Goal: Task Accomplishment & Management: Manage account settings

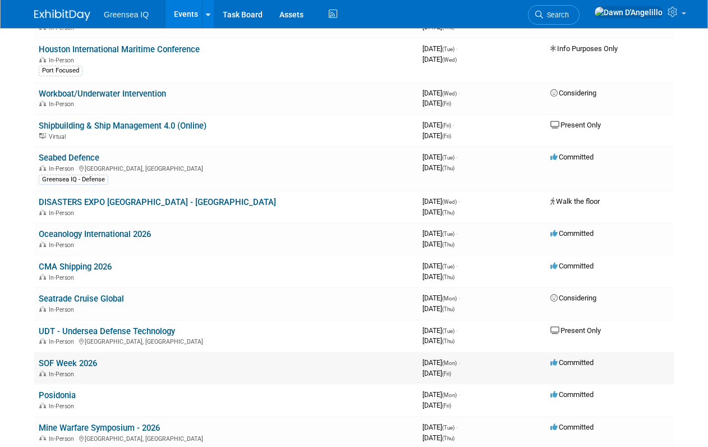
scroll to position [352, 0]
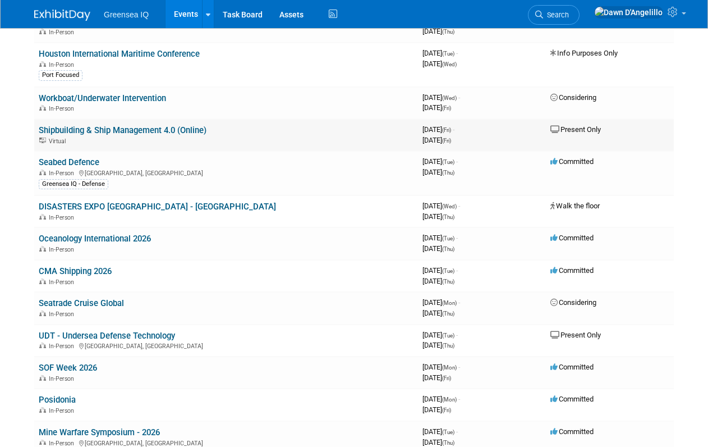
drag, startPoint x: 213, startPoint y: 128, endPoint x: 35, endPoint y: 133, distance: 178.5
click at [35, 133] on td "S​hipbuilding & Ship Management 4.0 (Online) Virtual" at bounding box center [226, 135] width 384 height 32
copy link "S​hipbuilding & Ship Management 4.0 (Online)"
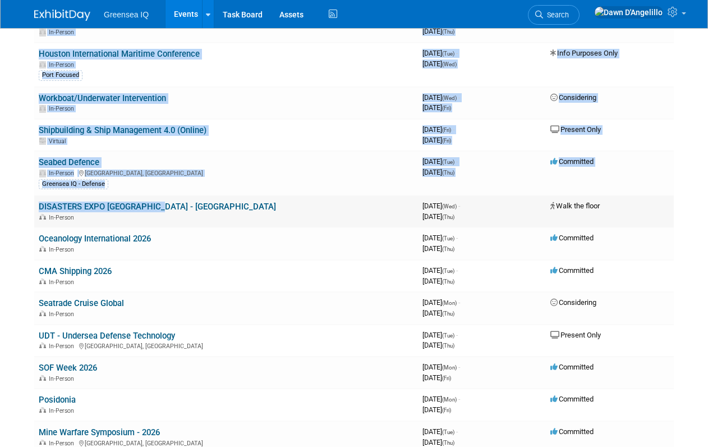
drag, startPoint x: 160, startPoint y: 206, endPoint x: 34, endPoint y: 205, distance: 126.8
click at [34, 205] on td "DISASTERS EXPO USA - Miami In-Person" at bounding box center [226, 211] width 384 height 32
click at [161, 210] on td "DISASTERS EXPO USA - Miami In-Person" at bounding box center [226, 211] width 384 height 32
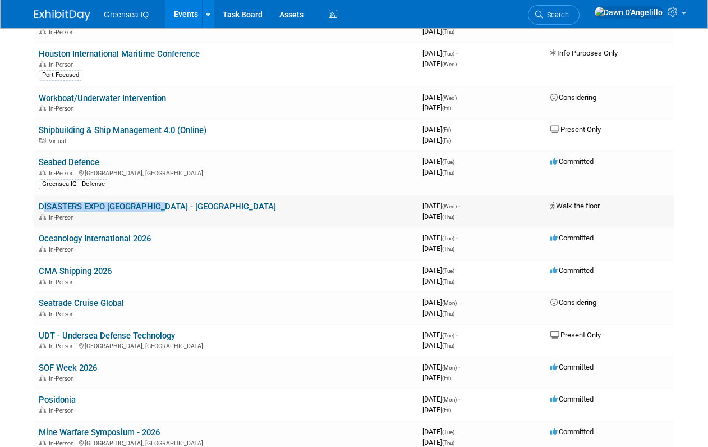
drag, startPoint x: 158, startPoint y: 206, endPoint x: 38, endPoint y: 207, distance: 119.5
click at [38, 207] on td "DISASTERS EXPO USA - Miami In-Person" at bounding box center [226, 211] width 384 height 32
copy link "DISASTERS EXPO USA - Miami"
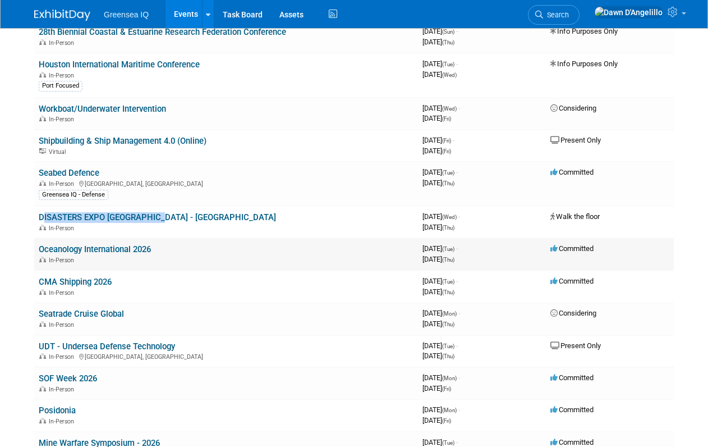
scroll to position [359, 0]
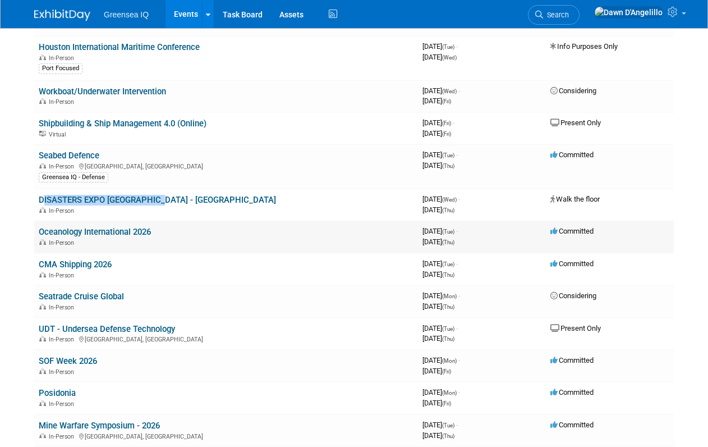
drag, startPoint x: 160, startPoint y: 230, endPoint x: 39, endPoint y: 232, distance: 121.8
click at [39, 232] on td "Oceanology International 2026 In-Person" at bounding box center [226, 237] width 384 height 32
copy link "Oceanology International 2026"
drag, startPoint x: 125, startPoint y: 265, endPoint x: 39, endPoint y: 263, distance: 85.9
click at [39, 263] on td "CMA Shipping 2026 In-Person" at bounding box center [226, 269] width 384 height 32
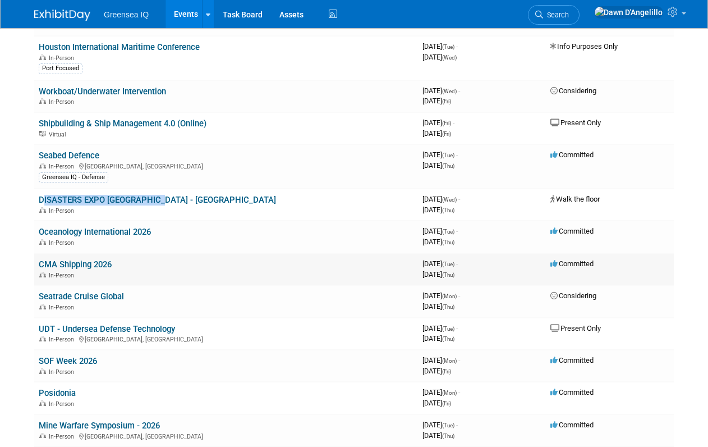
copy link "CMA Shipping 2026"
drag, startPoint x: 144, startPoint y: 296, endPoint x: 37, endPoint y: 296, distance: 107.2
click at [37, 296] on td "Seatrade Cruise Global In-Person" at bounding box center [226, 301] width 384 height 32
copy link "Seatrade Cruise Global"
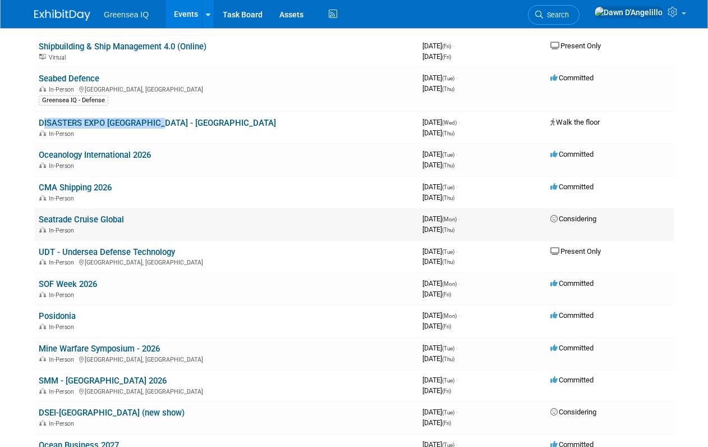
scroll to position [443, 0]
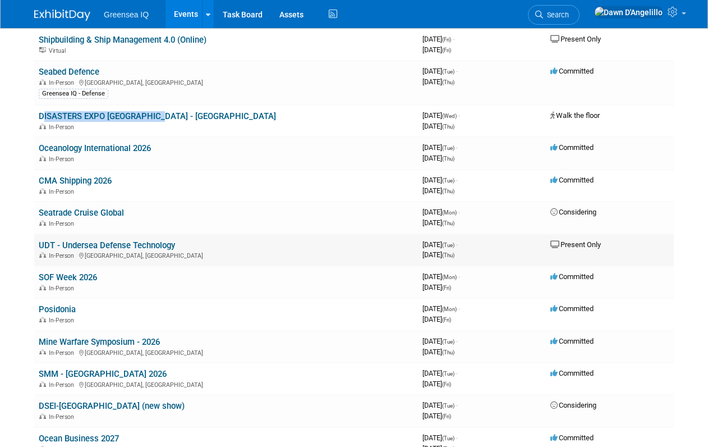
drag, startPoint x: 181, startPoint y: 244, endPoint x: 39, endPoint y: 249, distance: 142.6
click at [39, 248] on td "UDT - Undersea Defense Technology In-Person London, United Kingdom" at bounding box center [226, 250] width 384 height 32
copy link "UDT - Undersea Defense Technology"
drag, startPoint x: 81, startPoint y: 309, endPoint x: 39, endPoint y: 309, distance: 42.6
click at [39, 309] on td "Posidonia In-Person" at bounding box center [226, 314] width 384 height 32
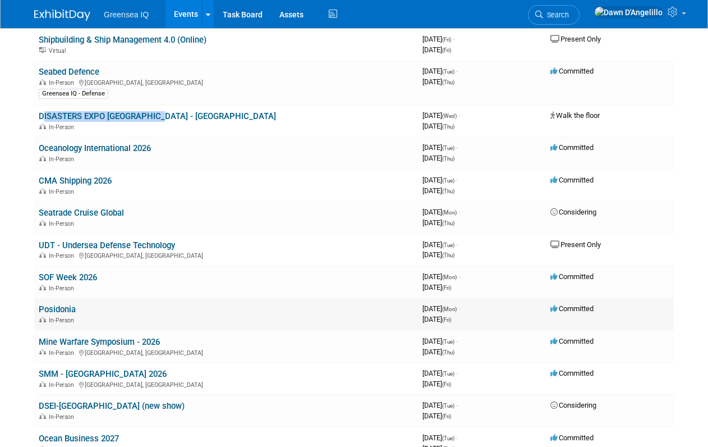
copy link "Posidonia"
drag, startPoint x: 168, startPoint y: 340, endPoint x: 38, endPoint y: 344, distance: 130.2
click at [38, 344] on td "Mine Warfare Symposium - 2026 In-Person San Diego, CA" at bounding box center [226, 346] width 384 height 32
copy link "Mine Warfare Symposium - 2026"
drag, startPoint x: 129, startPoint y: 374, endPoint x: 38, endPoint y: 374, distance: 91.5
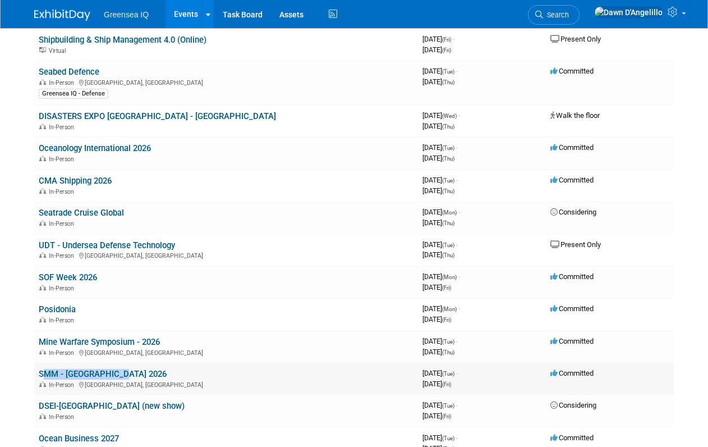
click at [38, 374] on td "SMM - Hamburg 2026 In-Person Hamburg, Germany" at bounding box center [226, 378] width 384 height 32
copy link "SMM - [GEOGRAPHIC_DATA] 2026"
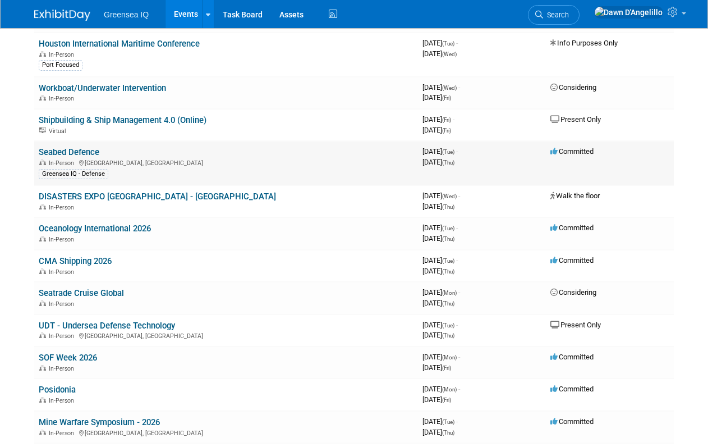
scroll to position [359, 0]
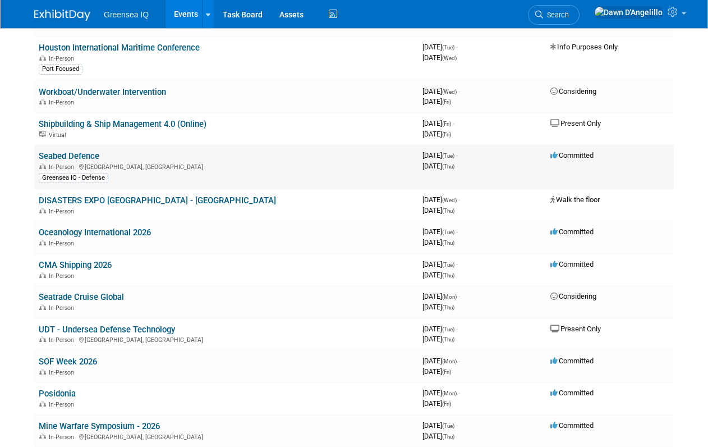
click at [83, 159] on link "Seabed Defence" at bounding box center [69, 156] width 61 height 10
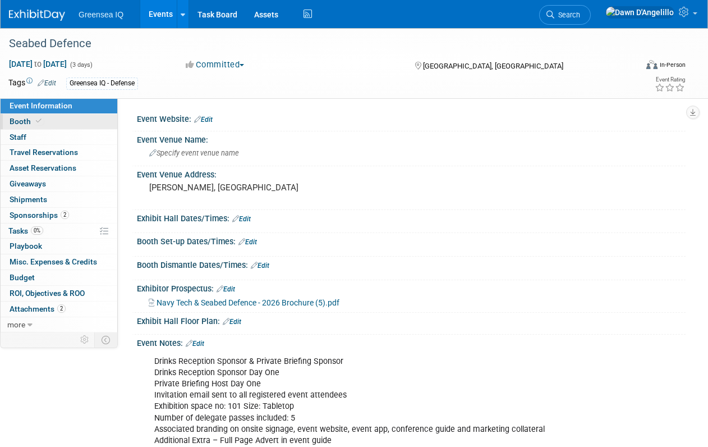
click at [22, 122] on span "Booth" at bounding box center [27, 121] width 34 height 9
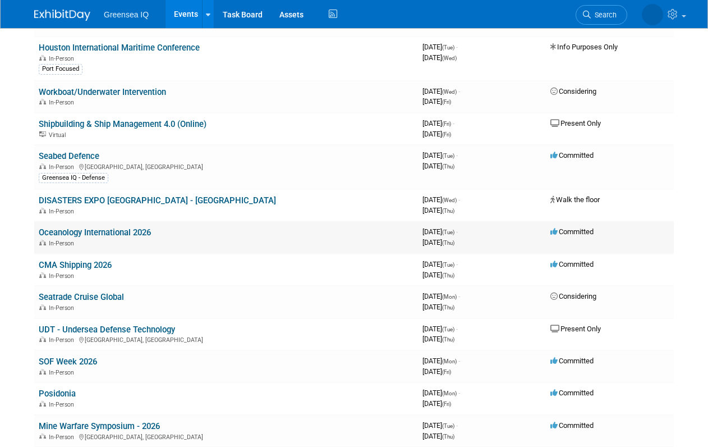
click at [62, 235] on link "Oceanology International 2026" at bounding box center [95, 232] width 112 height 10
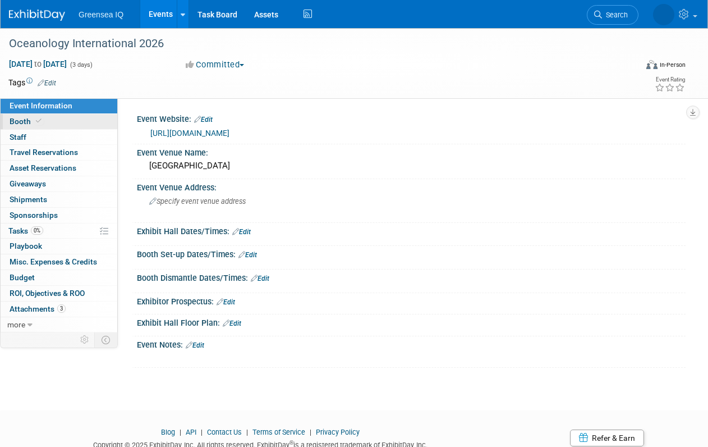
click at [17, 122] on span "Booth" at bounding box center [27, 121] width 34 height 9
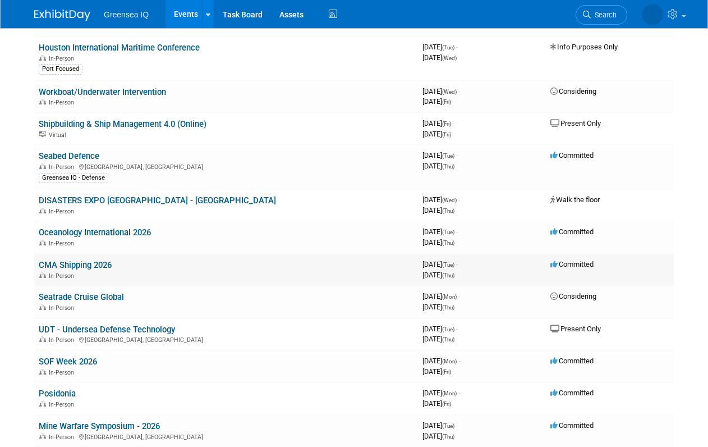
click at [53, 267] on link "CMA Shipping 2026" at bounding box center [75, 265] width 73 height 10
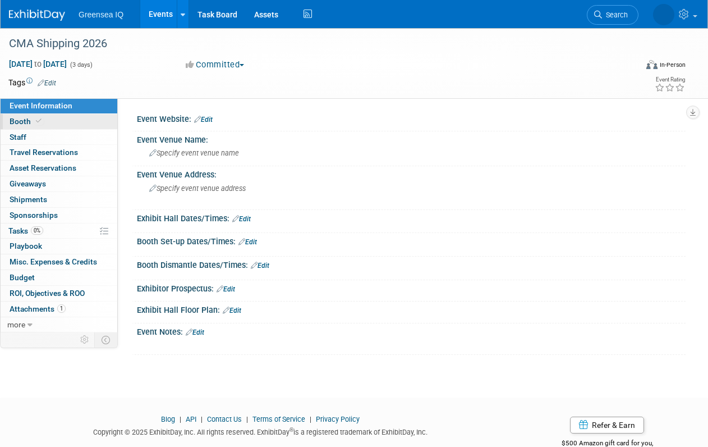
click at [21, 122] on span "Booth" at bounding box center [27, 121] width 34 height 9
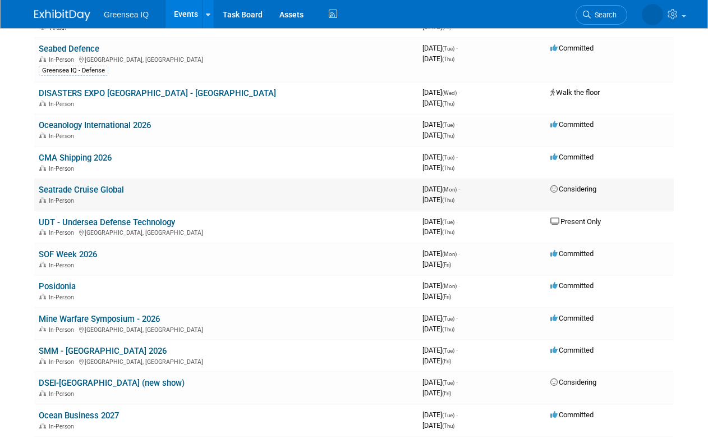
scroll to position [478, 0]
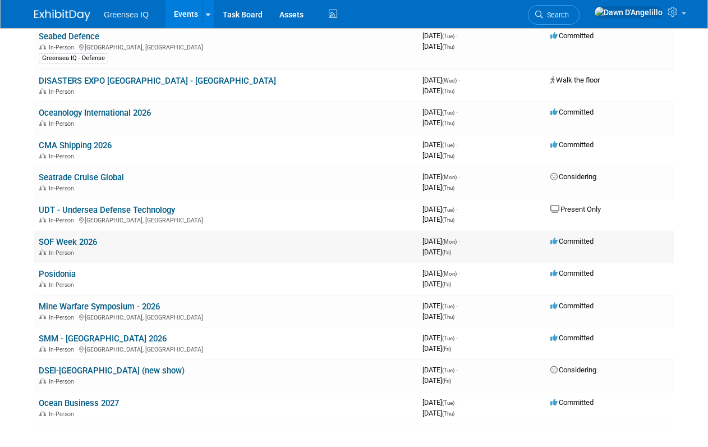
click at [63, 245] on link "SOF Week 2026" at bounding box center [68, 242] width 58 height 10
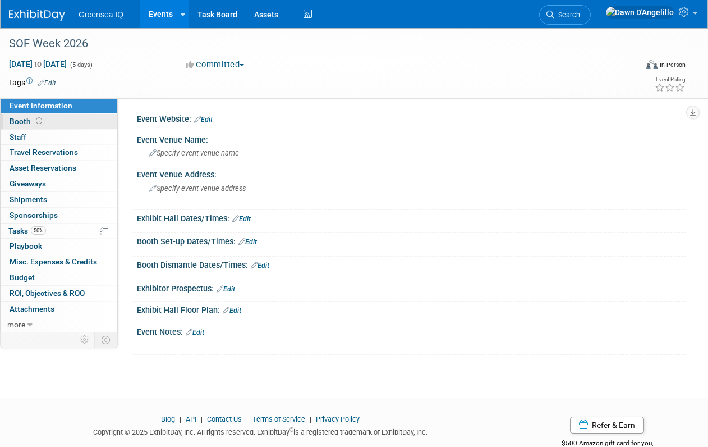
click at [22, 118] on span "Booth" at bounding box center [27, 121] width 35 height 9
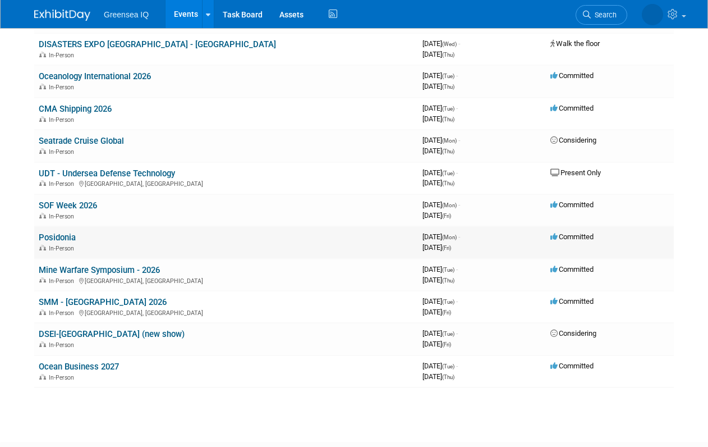
scroll to position [515, 0]
click at [59, 236] on link "Posidonia" at bounding box center [57, 237] width 37 height 10
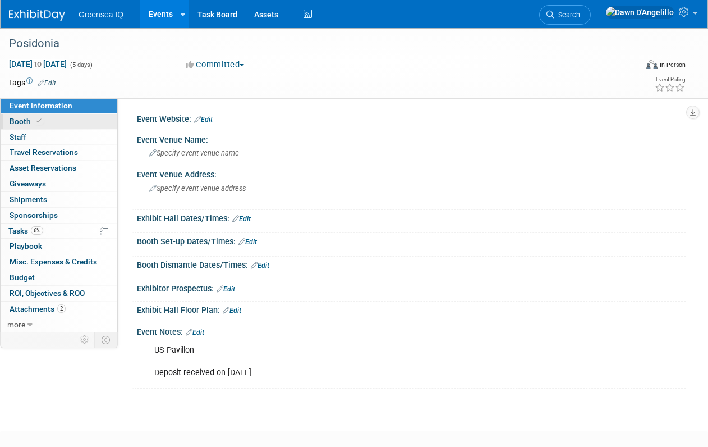
click at [21, 118] on span "Booth" at bounding box center [27, 121] width 34 height 9
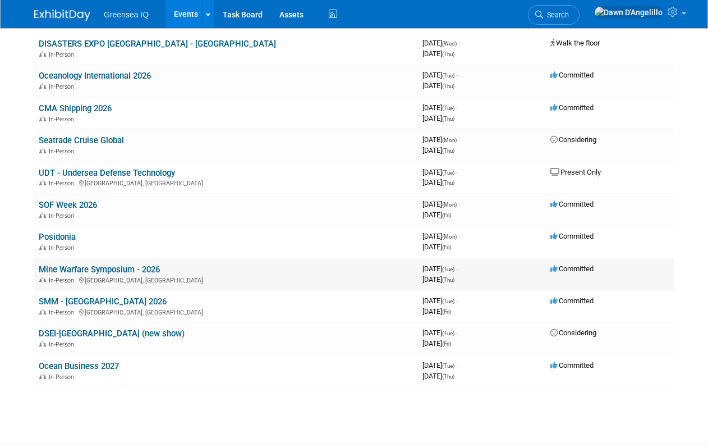
click at [57, 270] on link "Mine Warfare Symposium - 2026" at bounding box center [99, 269] width 121 height 10
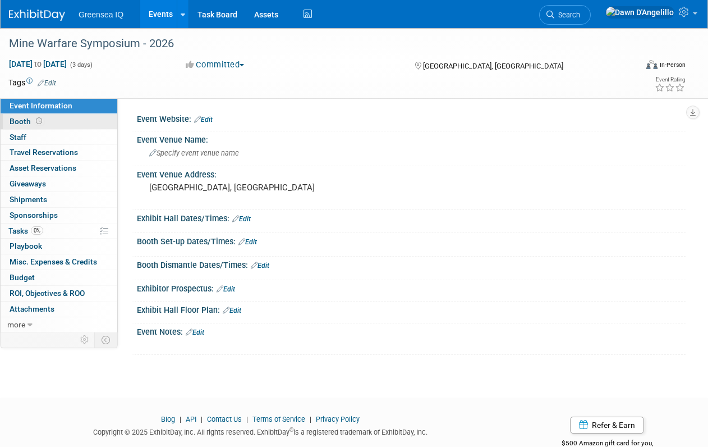
click at [20, 121] on span "Booth" at bounding box center [27, 121] width 35 height 9
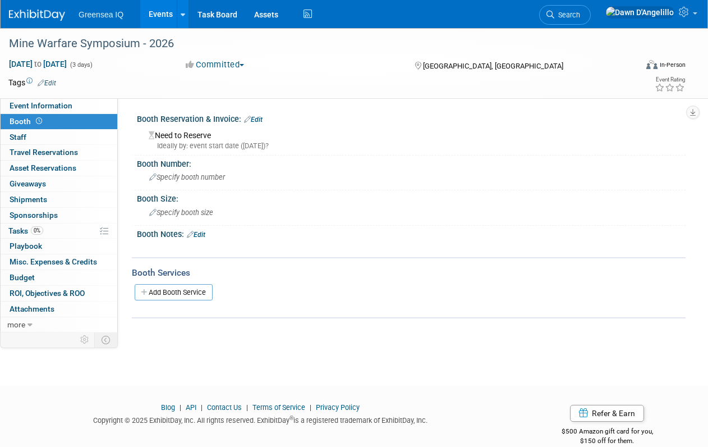
click at [166, 15] on link "Events" at bounding box center [160, 14] width 41 height 28
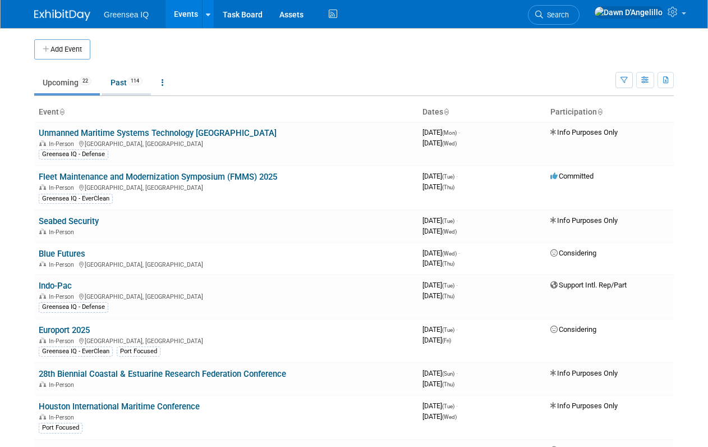
click at [122, 82] on link "Past 114" at bounding box center [126, 82] width 49 height 21
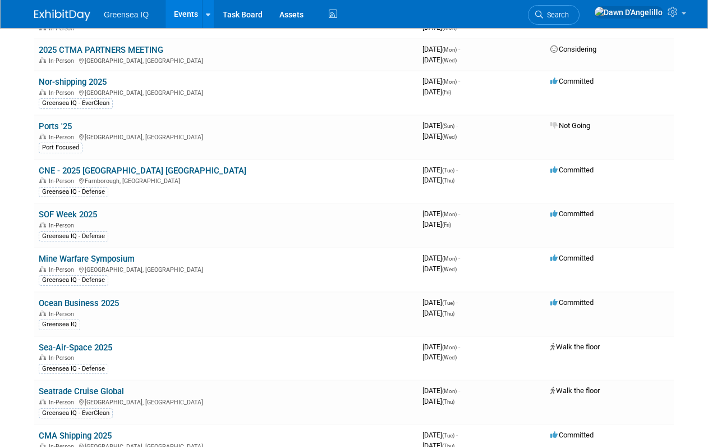
scroll to position [301, 0]
click at [109, 259] on link "Mine Warfare Symposium" at bounding box center [87, 258] width 96 height 10
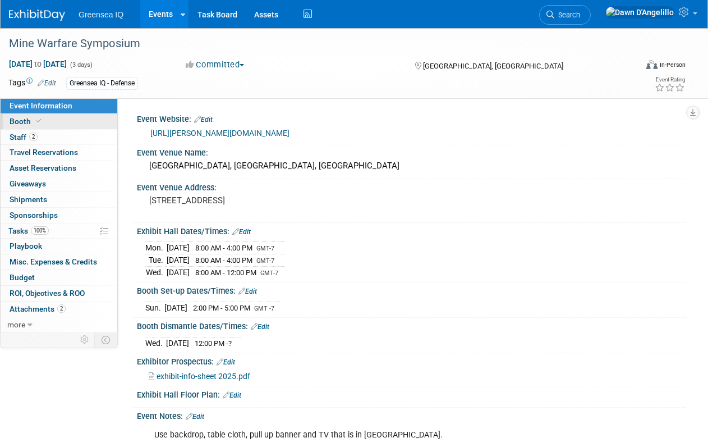
click at [21, 120] on span "Booth" at bounding box center [27, 121] width 34 height 9
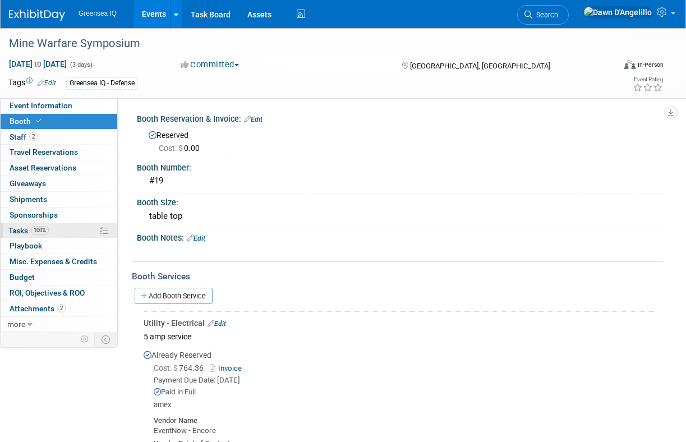
click at [23, 227] on span "Tasks 100%" at bounding box center [28, 230] width 40 height 9
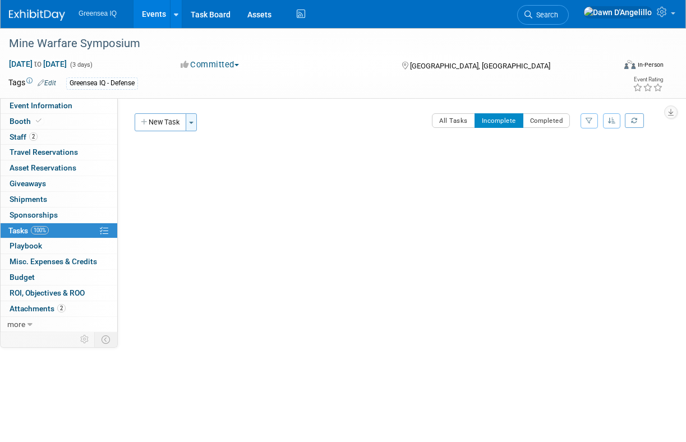
click at [191, 122] on span "button" at bounding box center [191, 123] width 4 height 2
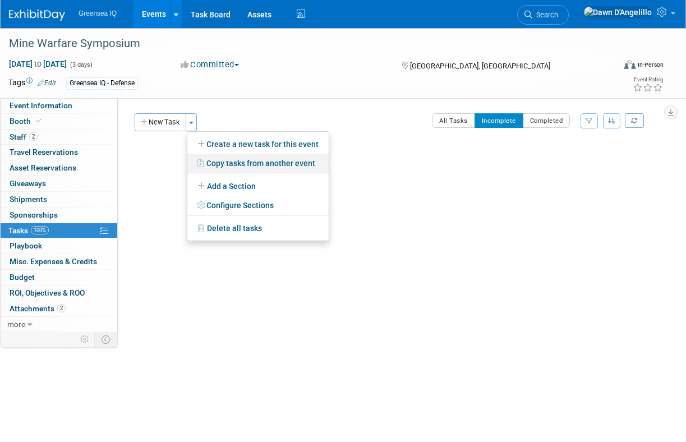
click at [241, 160] on link "Copy tasks from another event" at bounding box center [257, 163] width 141 height 19
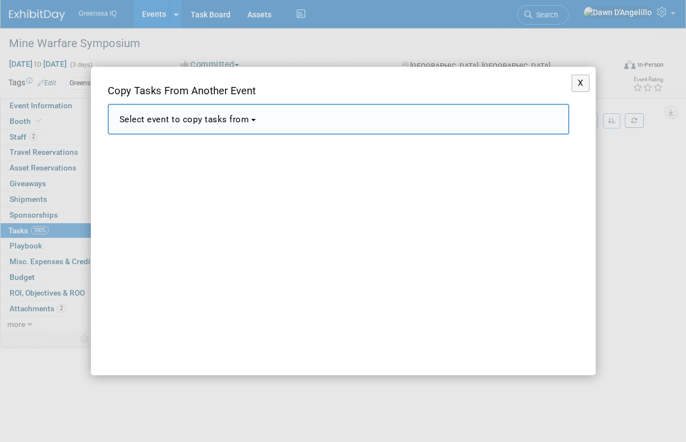
click at [255, 121] on button "Select event to copy tasks from" at bounding box center [339, 119] width 462 height 31
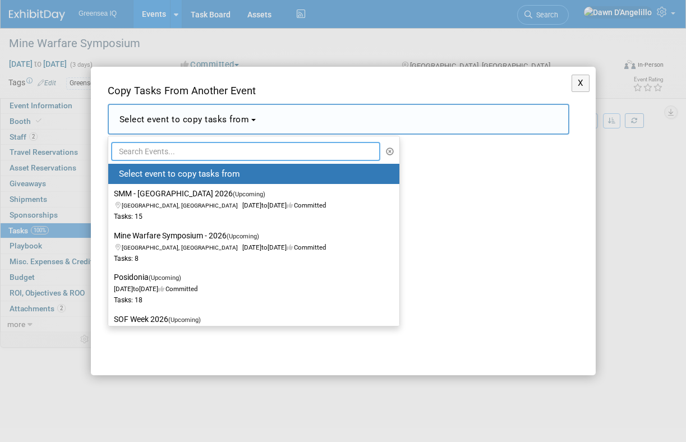
click at [199, 153] on input "text" at bounding box center [246, 151] width 270 height 19
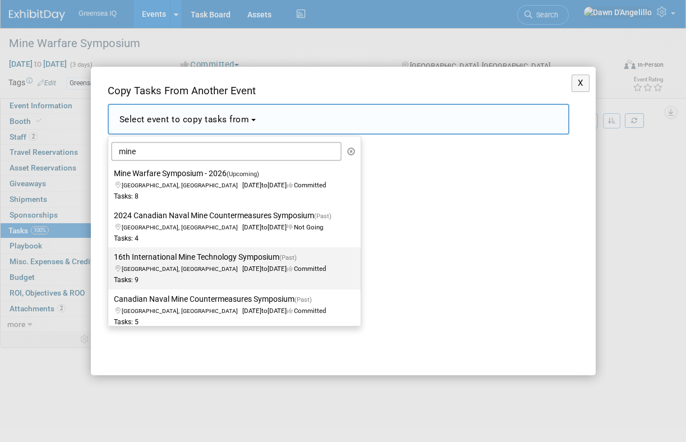
drag, startPoint x: 194, startPoint y: 264, endPoint x: 199, endPoint y: 286, distance: 21.9
click at [199, 286] on label "16th International Mine Technology Symposium (Past) San Diego, CA May 21, 2024 …" at bounding box center [232, 268] width 236 height 37
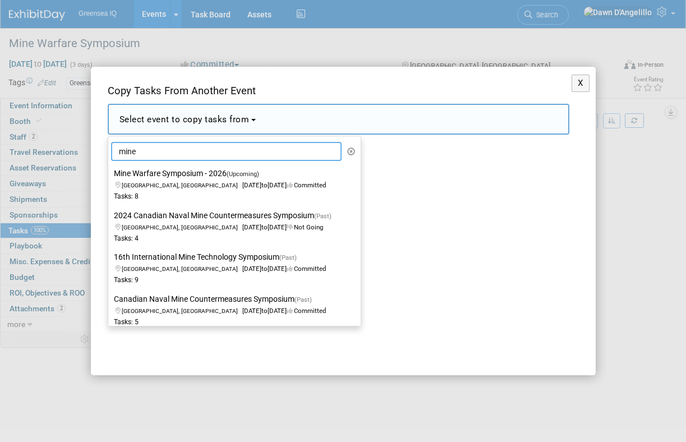
click at [149, 152] on input "mine" at bounding box center [226, 151] width 231 height 19
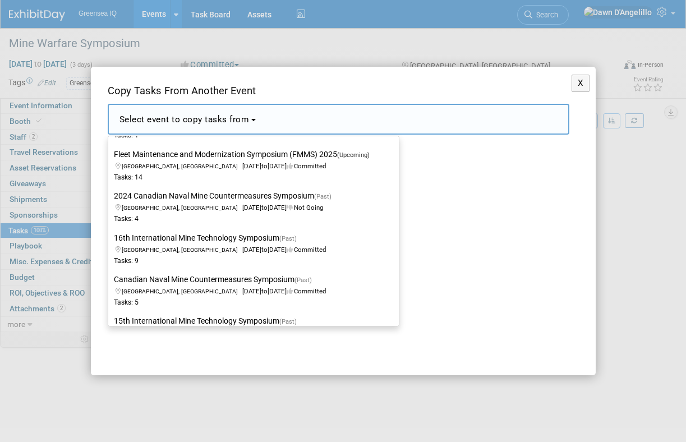
scroll to position [476, 0]
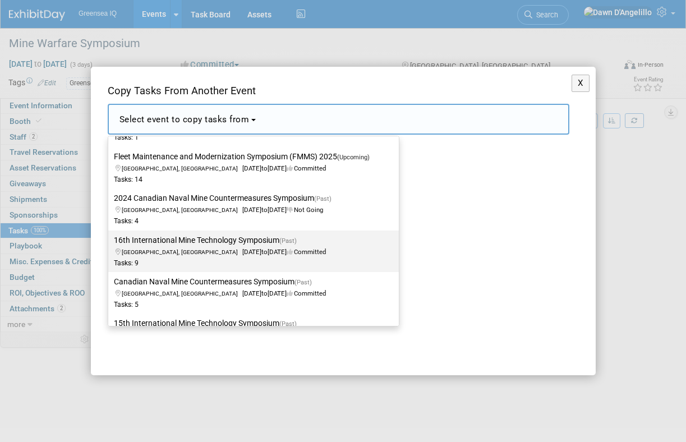
type input "min"
click at [167, 246] on label "16th International Mine Technology Symposium (Past) San Diego, CA May 21, 2024 …" at bounding box center [251, 251] width 274 height 37
click at [110, 244] on input "16th International Mine Technology Symposium (Past) San Diego, CA May 21, 2024 …" at bounding box center [106, 240] width 7 height 7
select select "11100726"
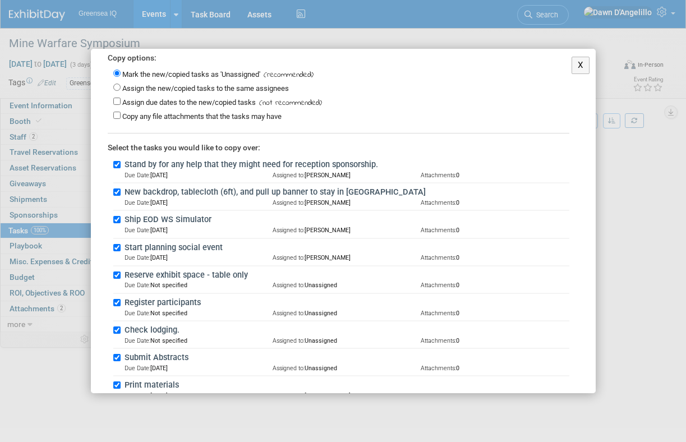
scroll to position [103, 0]
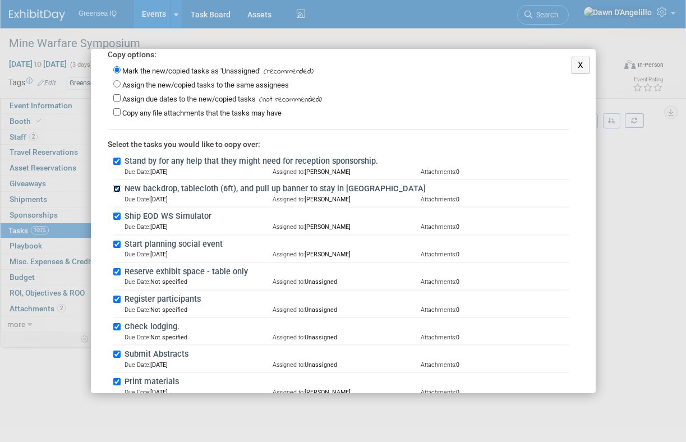
click at [117, 185] on input "New backdrop, tablecloth (6ft), and pull up banner to stay in San Diego" at bounding box center [116, 188] width 7 height 7
checkbox input "false"
click at [116, 214] on input "Ship EOD WS Simulator" at bounding box center [116, 216] width 7 height 7
checkbox input "false"
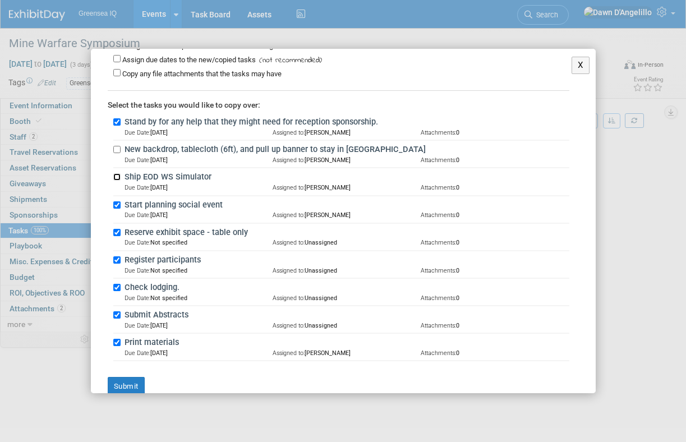
scroll to position [158, 0]
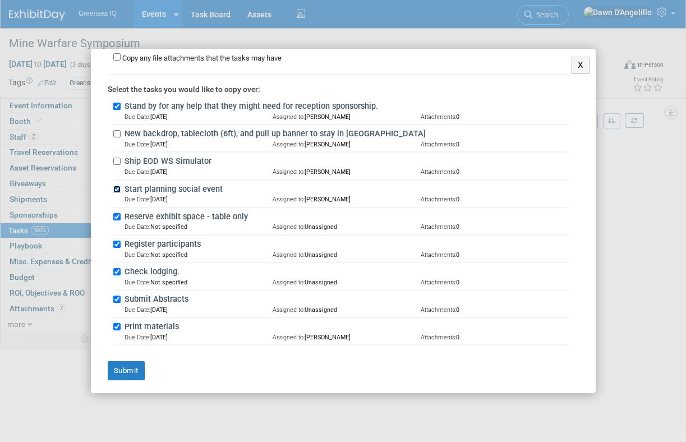
click at [117, 187] on input "Start planning social event" at bounding box center [116, 189] width 7 height 7
checkbox input "false"
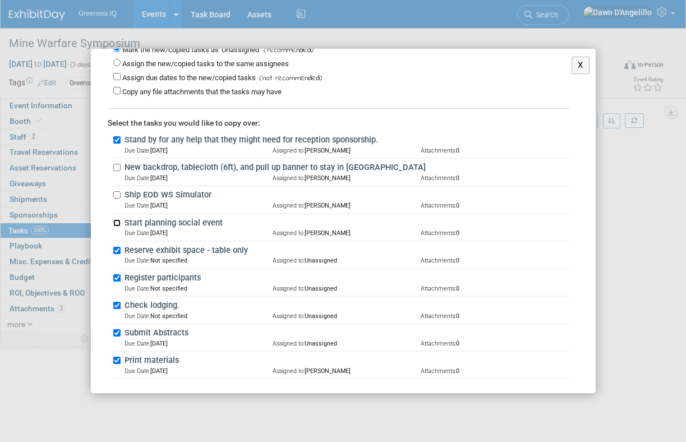
scroll to position [160, 0]
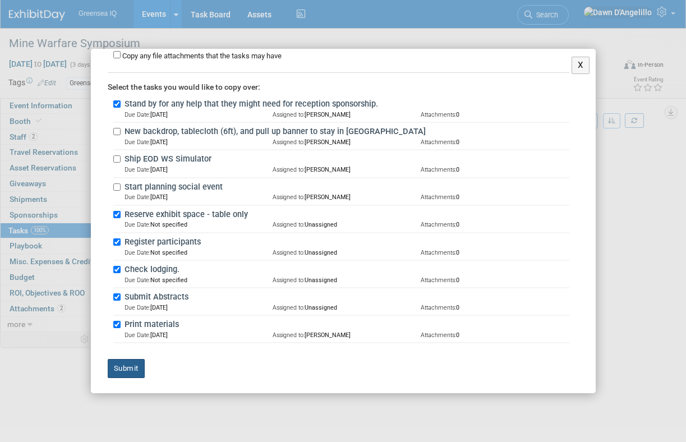
click at [126, 367] on button "Submit" at bounding box center [126, 368] width 37 height 19
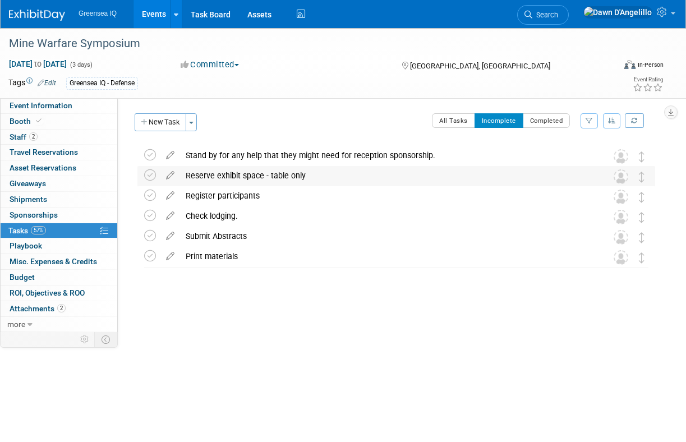
click at [251, 178] on div "Reserve exhibit space - table only" at bounding box center [385, 175] width 411 height 19
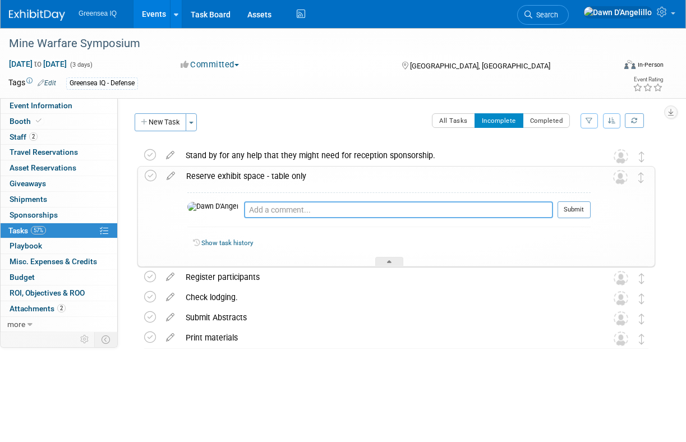
click at [244, 210] on textarea at bounding box center [398, 209] width 309 height 17
type textarea "submitted intent via airtable on Sept 17"
click at [580, 210] on button "Submit" at bounding box center [574, 209] width 33 height 17
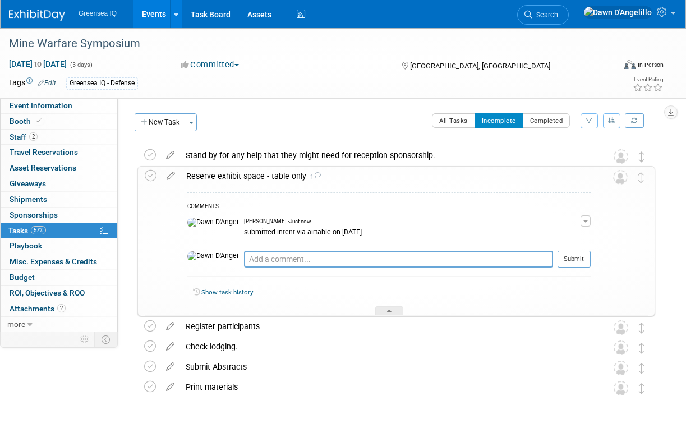
click at [310, 177] on span "1" at bounding box center [313, 176] width 15 height 7
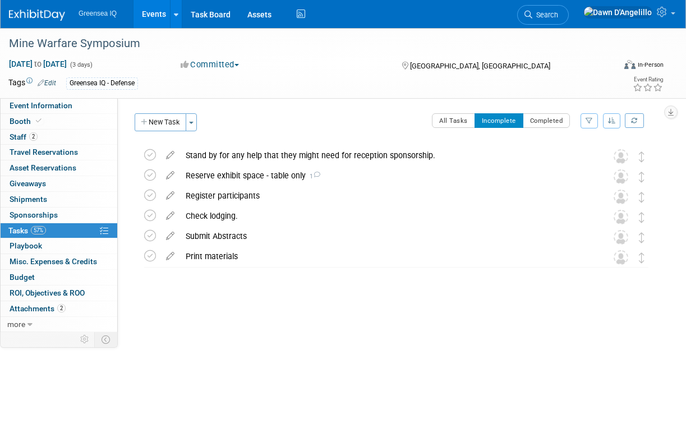
click at [157, 17] on link "Events" at bounding box center [154, 14] width 41 height 28
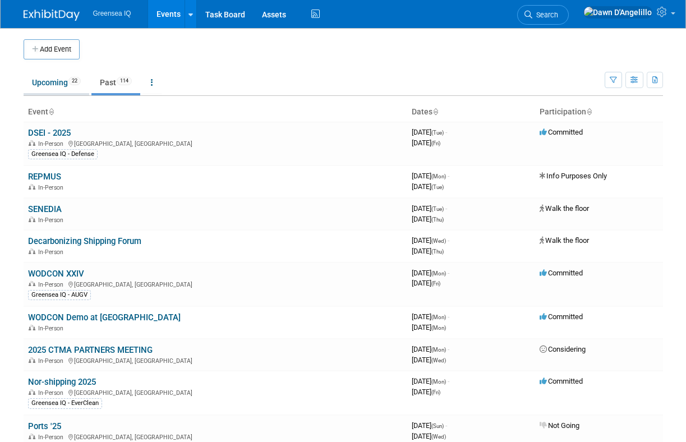
click at [48, 85] on link "Upcoming 22" at bounding box center [57, 82] width 66 height 21
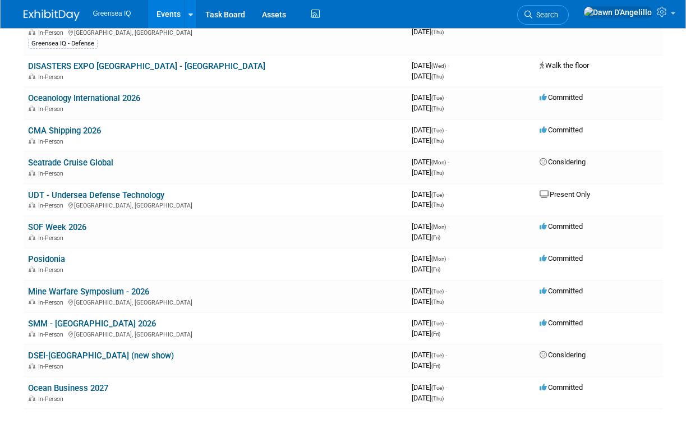
scroll to position [492, 0]
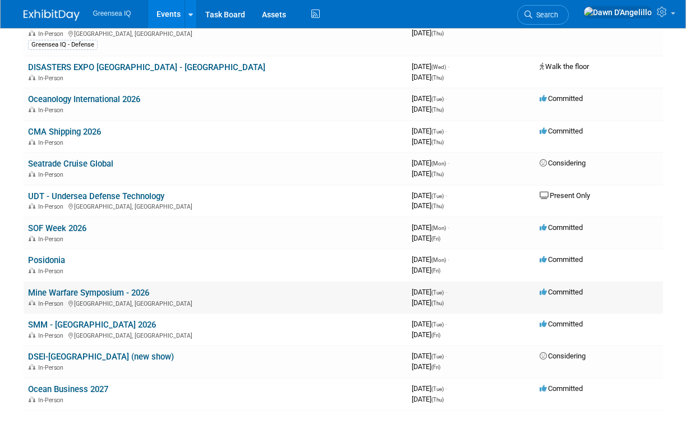
click at [96, 291] on link "Mine Warfare Symposium - 2026" at bounding box center [88, 293] width 121 height 10
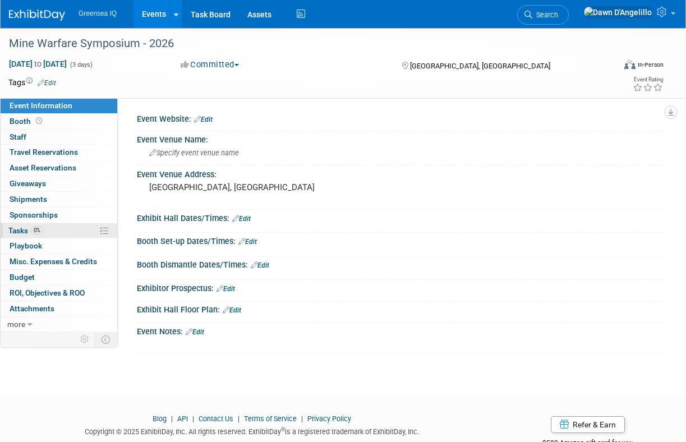
click at [21, 231] on span "Tasks 0%" at bounding box center [25, 230] width 35 height 9
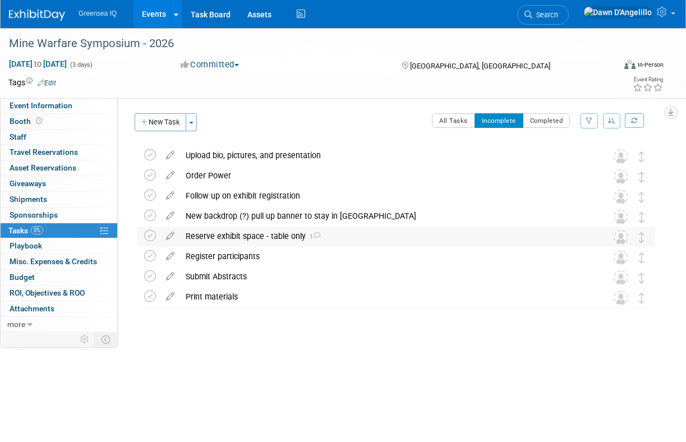
click at [224, 236] on div "Reserve exhibit space - table only 1" at bounding box center [385, 236] width 411 height 19
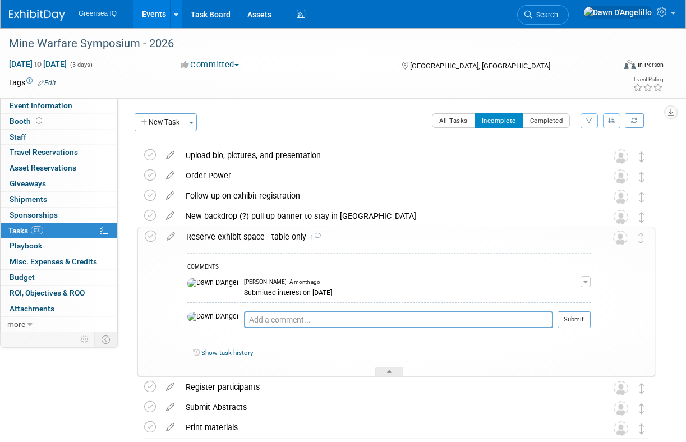
click at [224, 237] on div "Reserve exhibit space - table only 1" at bounding box center [386, 236] width 410 height 19
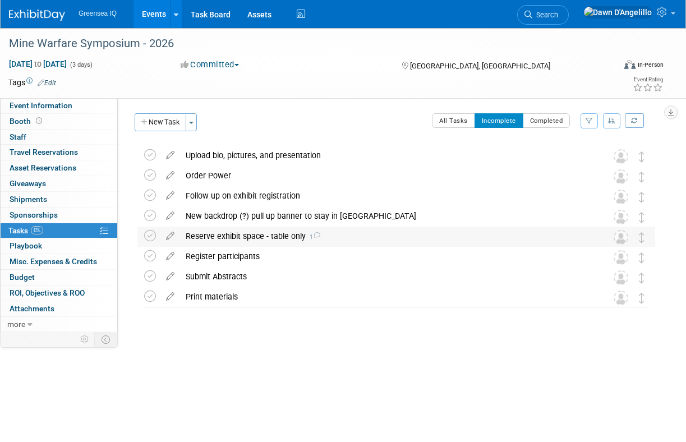
click at [246, 236] on div "Reserve exhibit space - table only 1" at bounding box center [385, 236] width 411 height 19
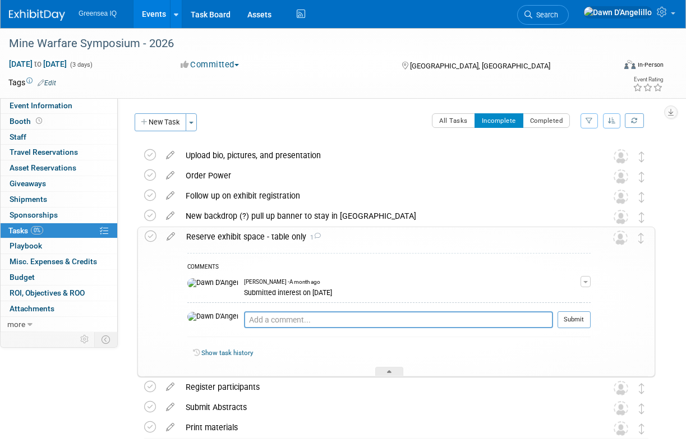
click at [235, 236] on div "Reserve exhibit space - table only 1" at bounding box center [386, 236] width 410 height 19
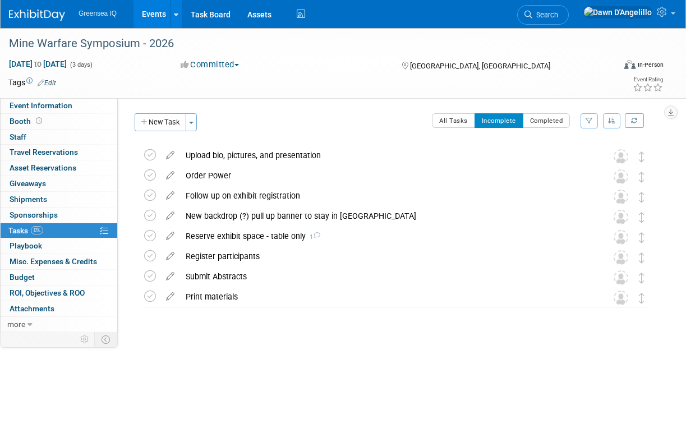
click at [156, 13] on link "Events" at bounding box center [154, 14] width 41 height 28
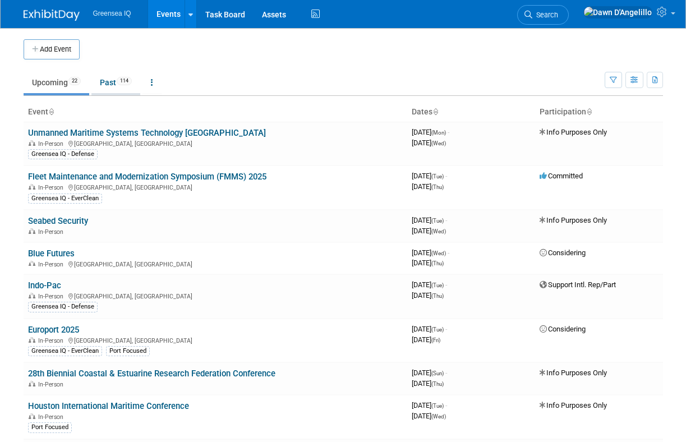
click at [111, 84] on link "Past 114" at bounding box center [115, 82] width 49 height 21
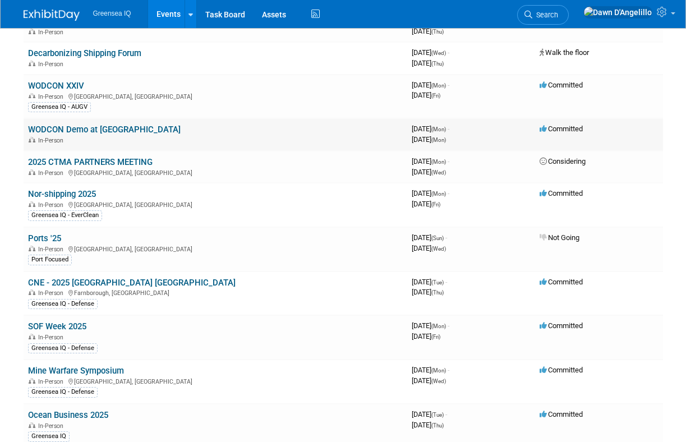
scroll to position [199, 0]
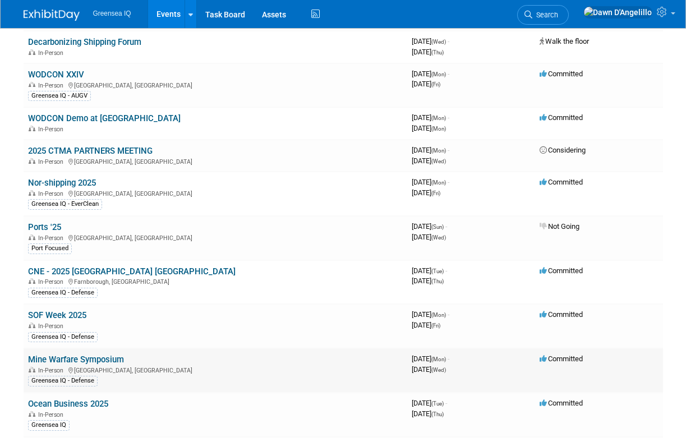
click at [86, 360] on link "Mine Warfare Symposium" at bounding box center [76, 360] width 96 height 10
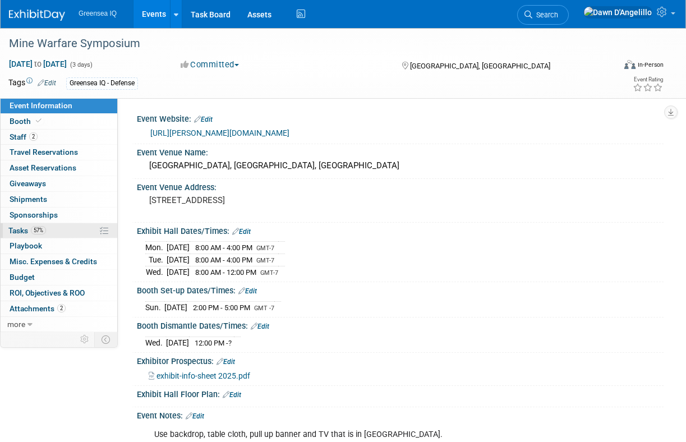
click at [24, 229] on span "Tasks 57%" at bounding box center [27, 230] width 38 height 9
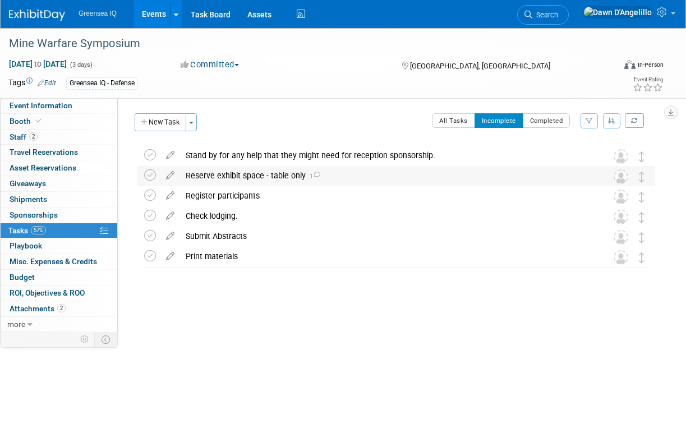
click at [253, 178] on div "Reserve exhibit space - table only 1" at bounding box center [385, 175] width 411 height 19
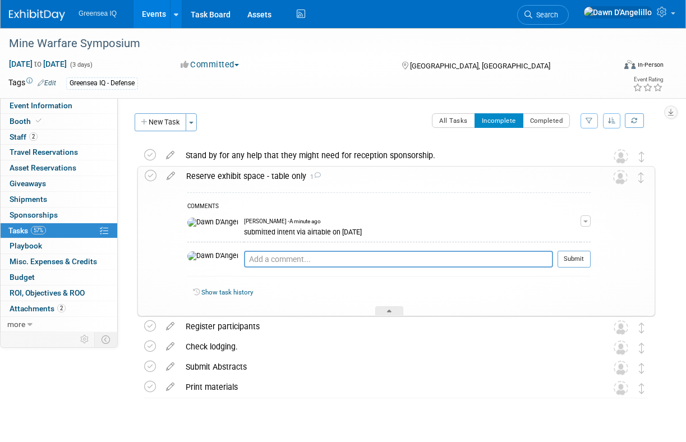
click at [253, 178] on div "Reserve exhibit space - table only 1" at bounding box center [386, 176] width 410 height 19
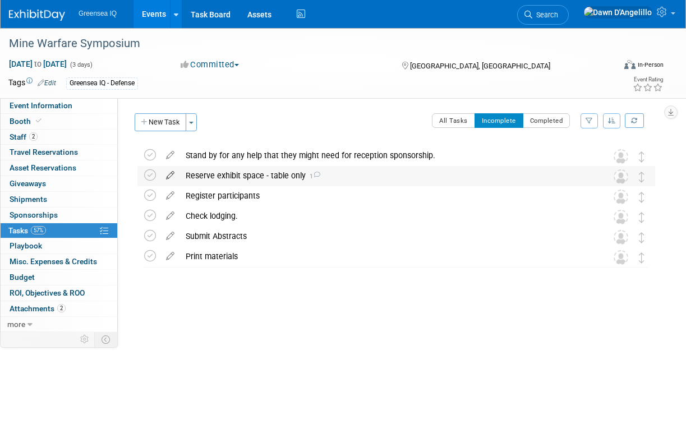
click at [171, 173] on icon at bounding box center [170, 173] width 20 height 14
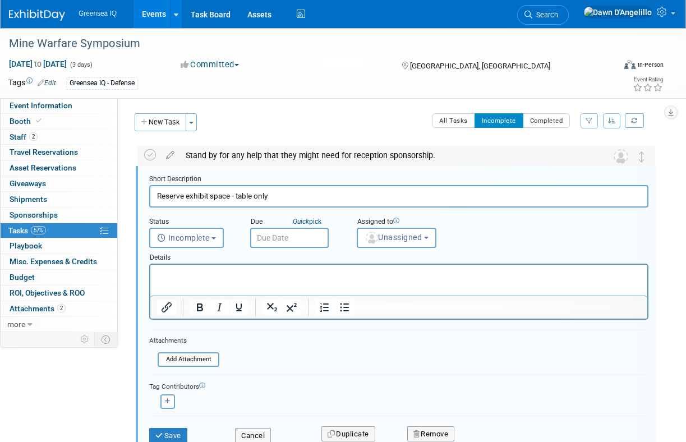
click at [304, 162] on div "Stand by for any help that they might need for reception sponsorship." at bounding box center [385, 155] width 411 height 19
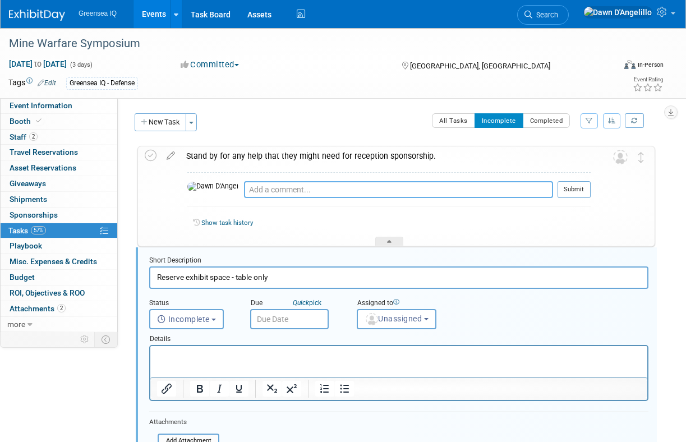
click at [408, 190] on textarea at bounding box center [398, 189] width 309 height 17
click at [233, 223] on link "Show task history" at bounding box center [227, 223] width 52 height 8
click at [358, 222] on td "Dawn D'Angelillo created this task by copying tasks from another event." at bounding box center [407, 223] width 361 height 11
click at [212, 155] on div "Stand by for any help that they might need for reception sponsorship." at bounding box center [386, 155] width 410 height 19
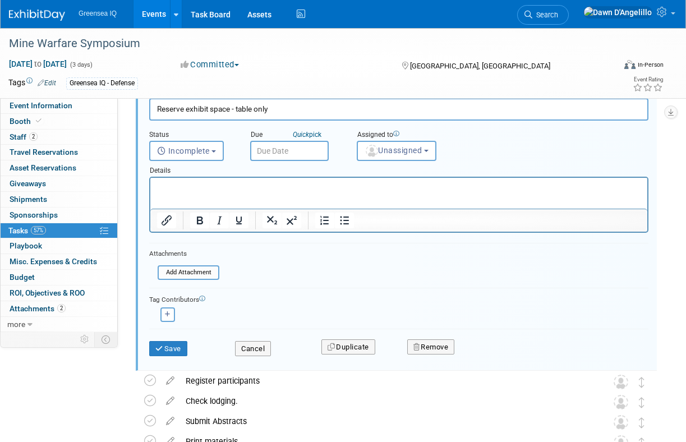
scroll to position [88, 0]
click at [442, 347] on button "Remove" at bounding box center [431, 346] width 48 height 16
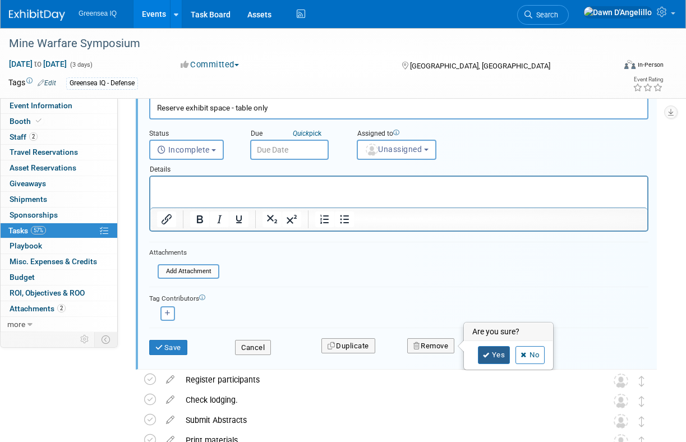
click at [502, 354] on link "Yes" at bounding box center [494, 355] width 33 height 18
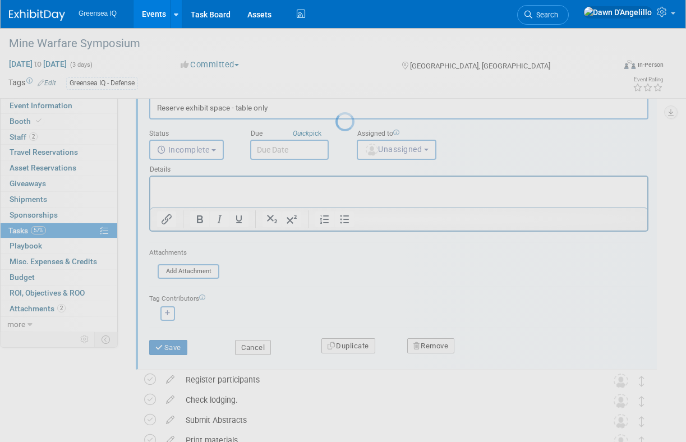
scroll to position [0, 0]
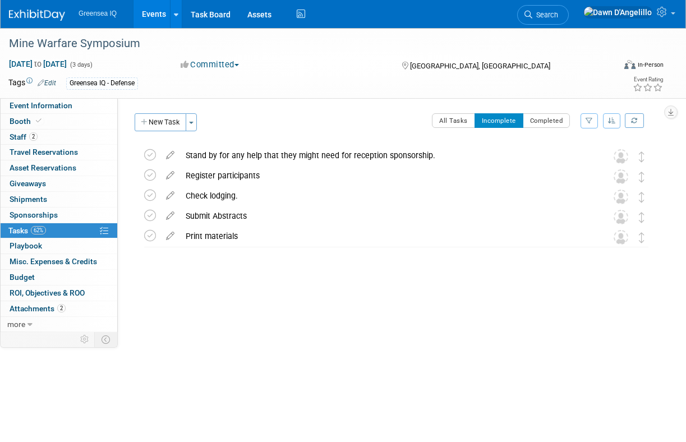
click at [151, 13] on link "Events" at bounding box center [154, 14] width 41 height 28
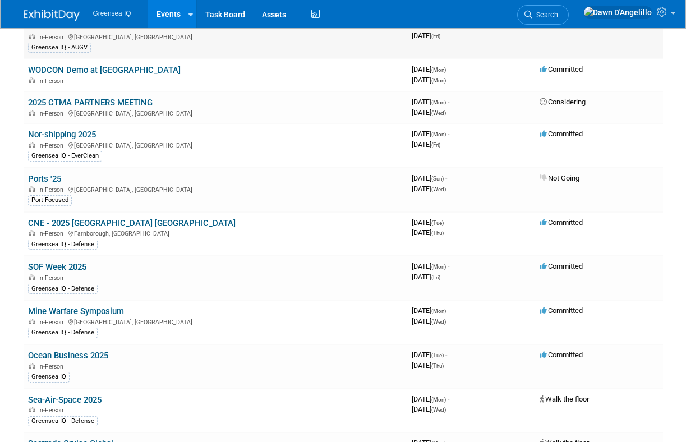
scroll to position [250, 0]
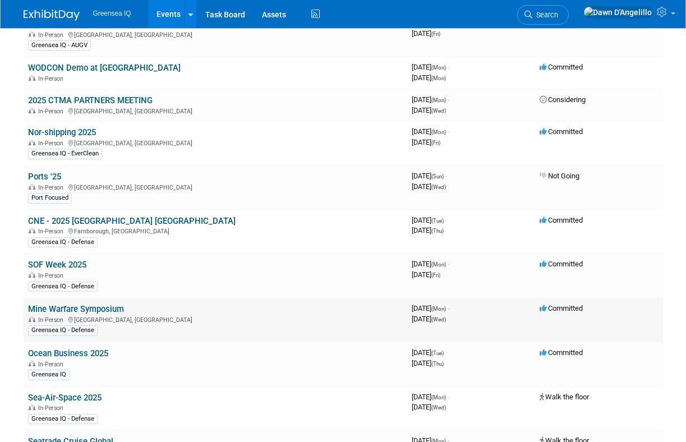
click at [97, 311] on link "Mine Warfare Symposium" at bounding box center [76, 309] width 96 height 10
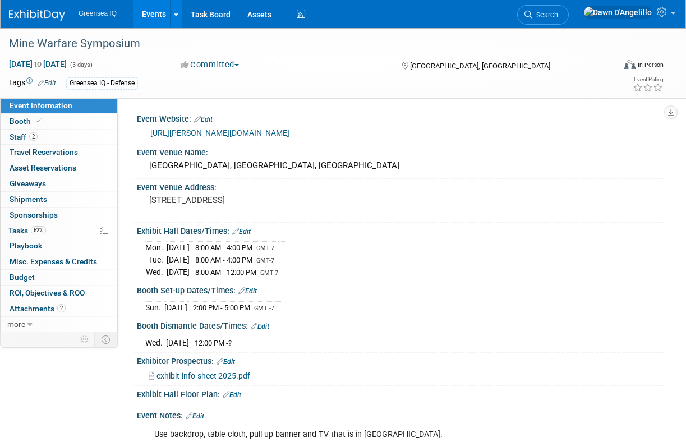
click at [158, 12] on link "Events" at bounding box center [154, 14] width 41 height 28
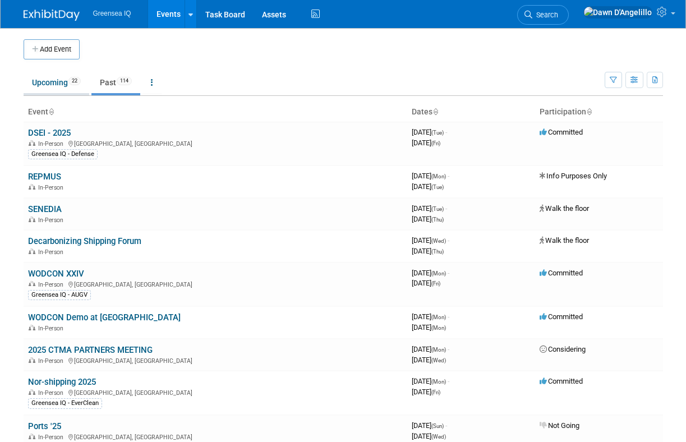
click at [51, 84] on link "Upcoming 22" at bounding box center [57, 82] width 66 height 21
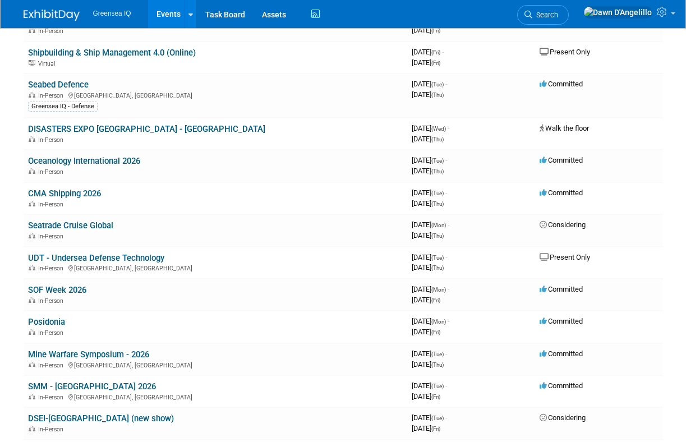
scroll to position [444, 0]
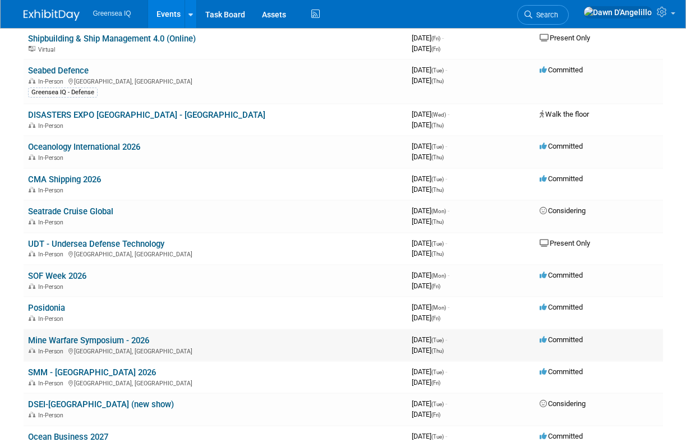
click at [71, 342] on link "Mine Warfare Symposium - 2026" at bounding box center [88, 341] width 121 height 10
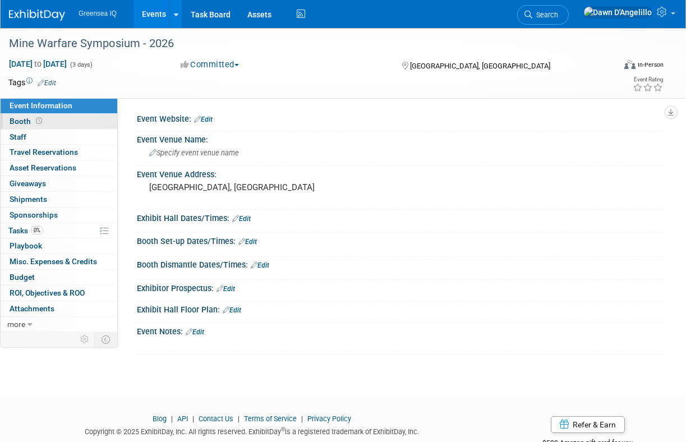
click at [21, 122] on span "Booth" at bounding box center [27, 121] width 35 height 9
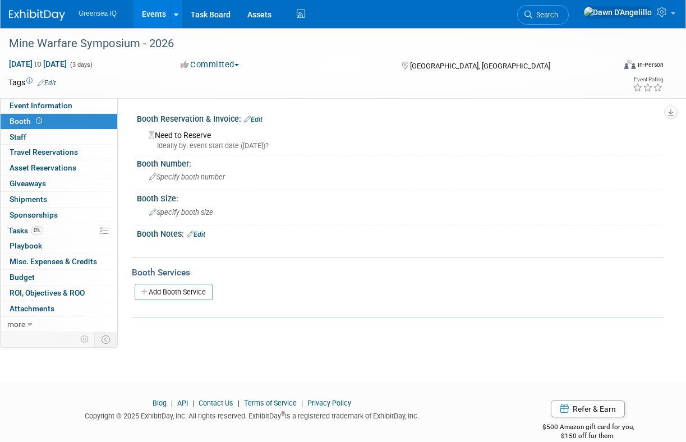
click at [201, 235] on link "Edit" at bounding box center [196, 235] width 19 height 8
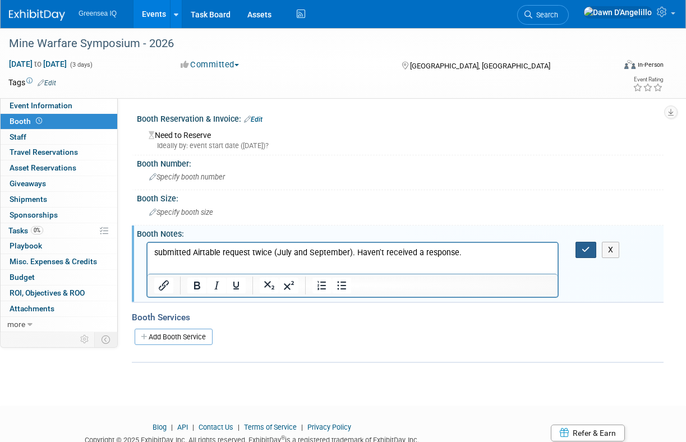
click at [584, 246] on icon "button" at bounding box center [586, 250] width 8 height 8
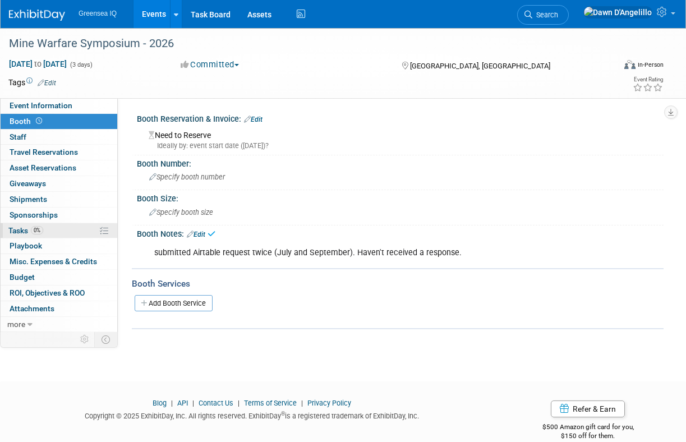
click at [20, 231] on span "Tasks 0%" at bounding box center [25, 230] width 35 height 9
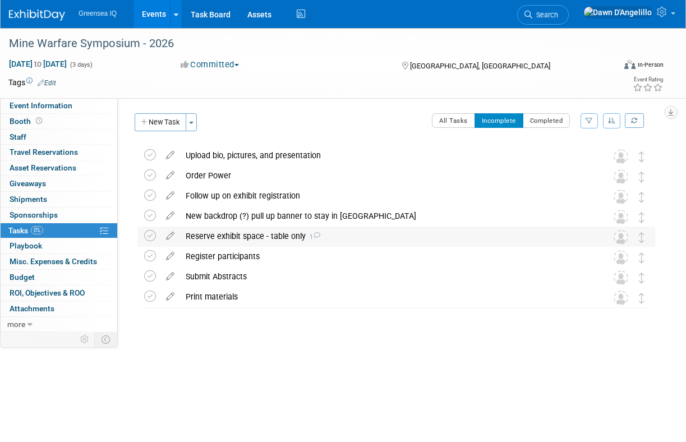
click at [370, 237] on div "Reserve exhibit space - table only 1" at bounding box center [385, 236] width 411 height 19
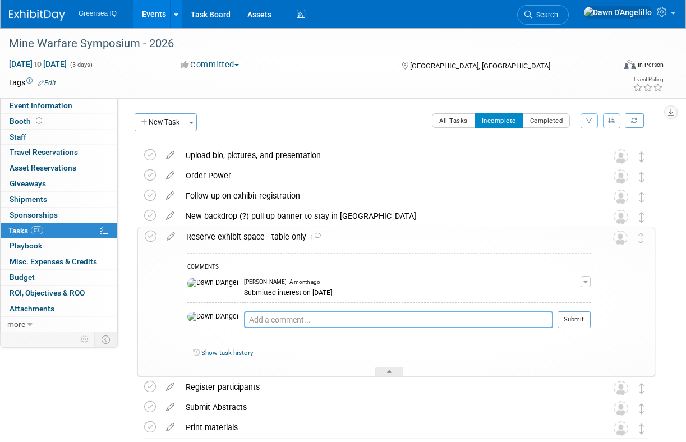
click at [303, 324] on textarea at bounding box center [398, 319] width 309 height 17
type textarea "and again by mistake on Sept 17"
click at [582, 319] on button "Submit" at bounding box center [574, 319] width 33 height 17
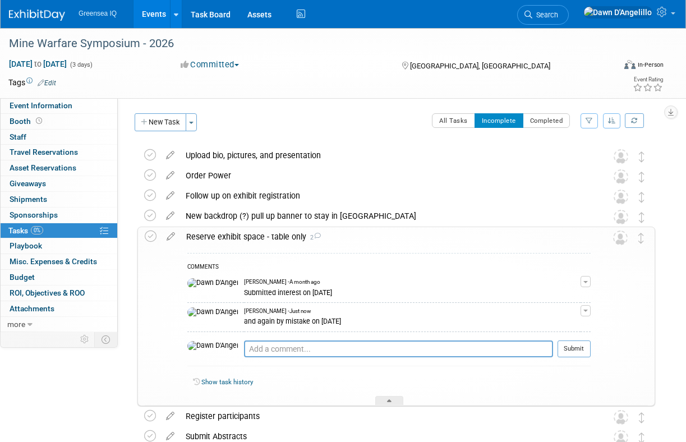
click at [384, 240] on div "Reserve exhibit space - table only 2" at bounding box center [386, 236] width 410 height 19
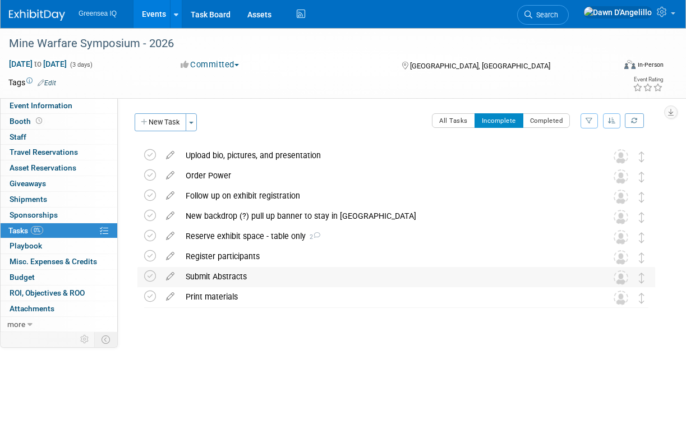
click at [323, 273] on div "Submit Abstracts" at bounding box center [385, 276] width 411 height 19
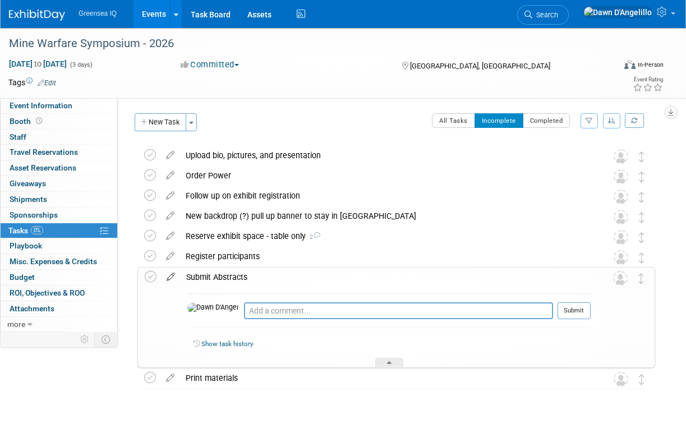
click at [173, 277] on icon at bounding box center [171, 275] width 20 height 14
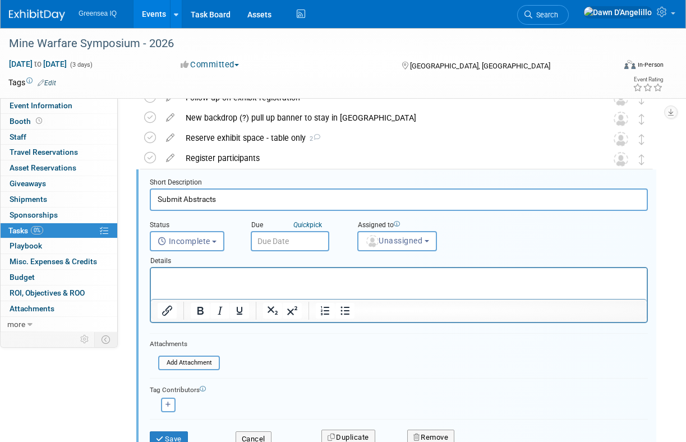
scroll to position [103, 0]
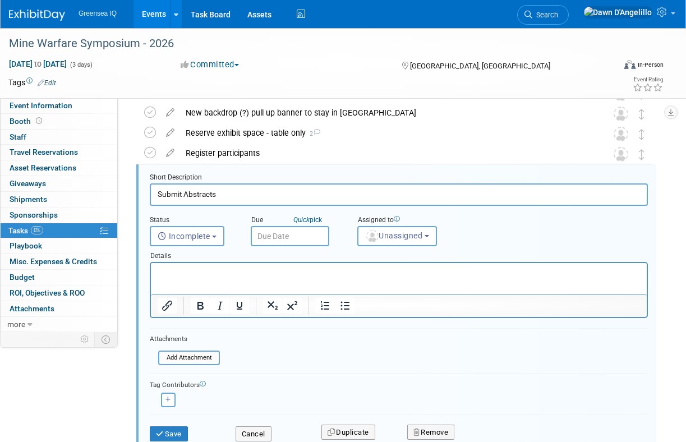
click at [300, 235] on input "text" at bounding box center [290, 236] width 79 height 20
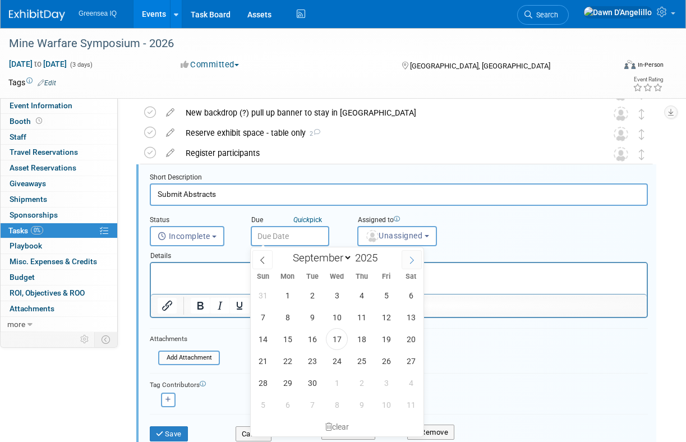
click at [413, 259] on icon at bounding box center [412, 259] width 4 height 7
select select "10"
click at [391, 319] on span "7" at bounding box center [386, 317] width 22 height 22
type input "Nov 7, 2025"
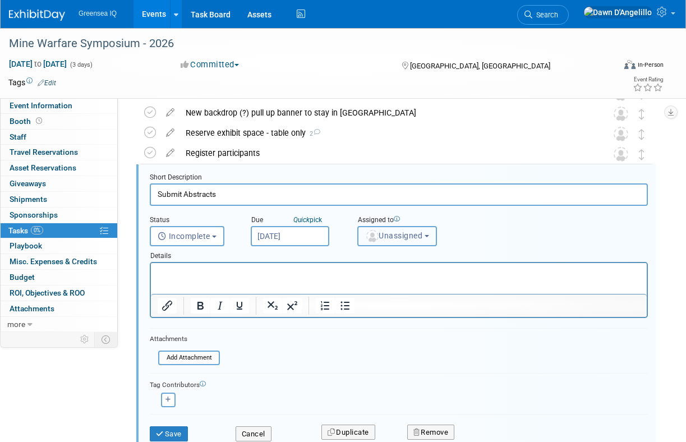
click at [410, 238] on span "Unassigned" at bounding box center [393, 235] width 57 height 9
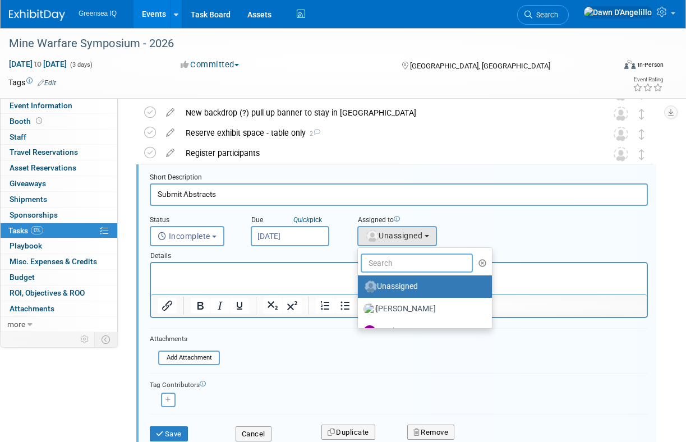
click at [397, 263] on input "text" at bounding box center [417, 263] width 112 height 19
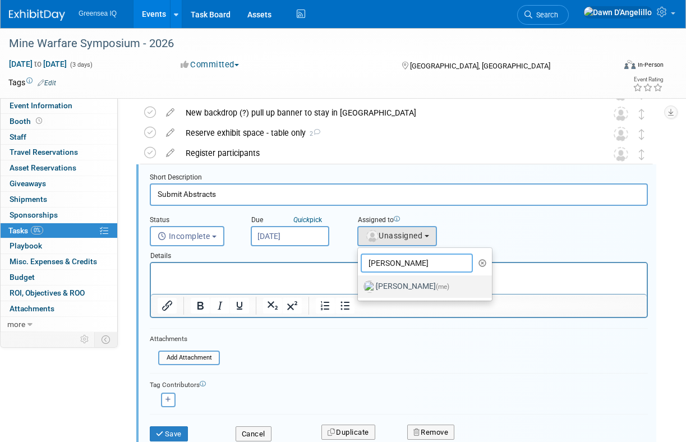
type input "dawn"
click at [394, 283] on label "Dawn D'Angelillo (me)" at bounding box center [422, 287] width 117 height 18
click at [360, 283] on input "Dawn D'Angelillo (me)" at bounding box center [355, 285] width 7 height 7
select select "f2a3ba02-18d0-4b14-88ea-a14c00a063e7"
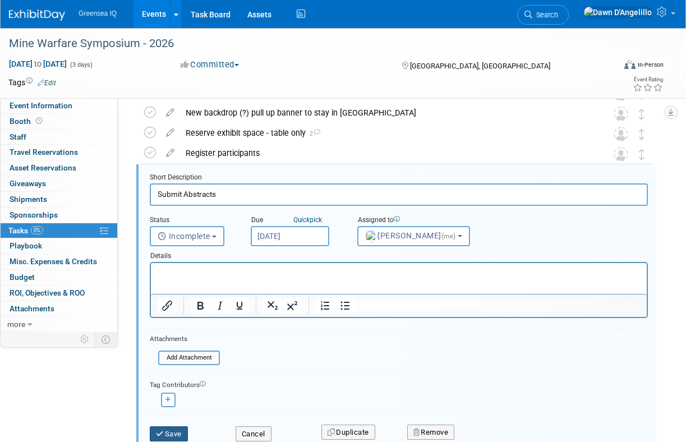
click at [178, 433] on button "Save" at bounding box center [169, 434] width 38 height 16
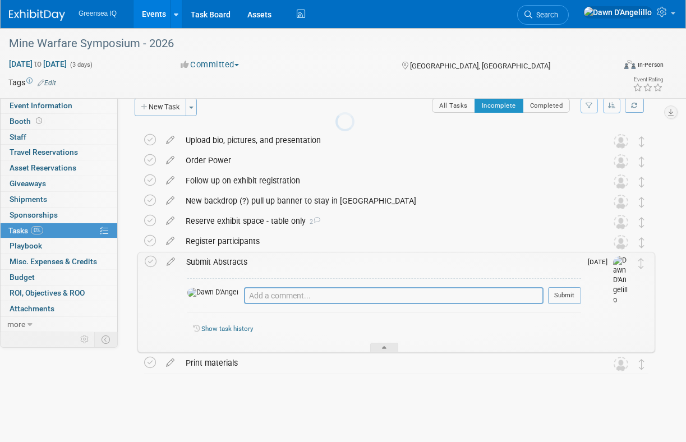
scroll to position [15, 0]
click at [357, 262] on div "Submit Abstracts" at bounding box center [381, 262] width 401 height 19
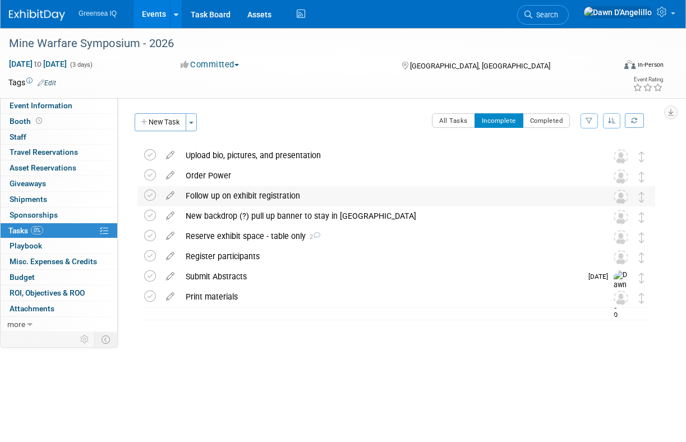
click at [347, 198] on div "Follow up on exhibit registration" at bounding box center [385, 195] width 411 height 19
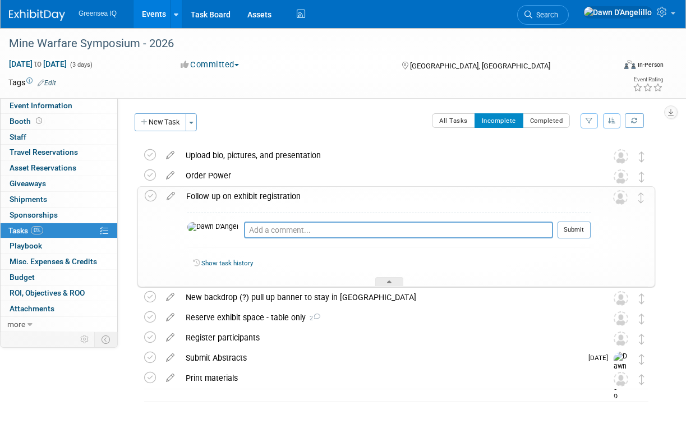
click at [350, 200] on div "Follow up on exhibit registration" at bounding box center [386, 196] width 410 height 19
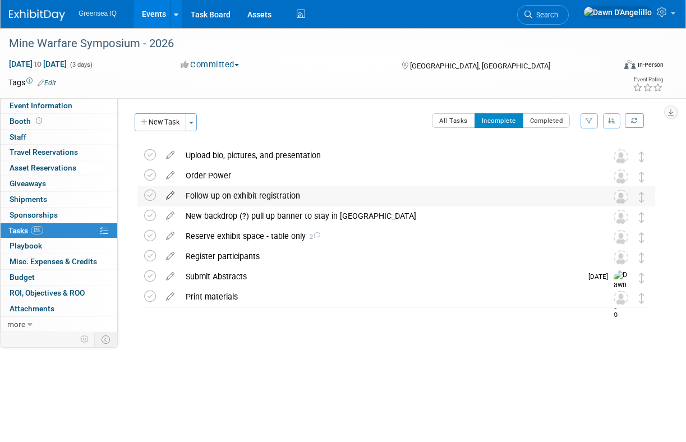
click at [169, 195] on icon at bounding box center [170, 193] width 20 height 14
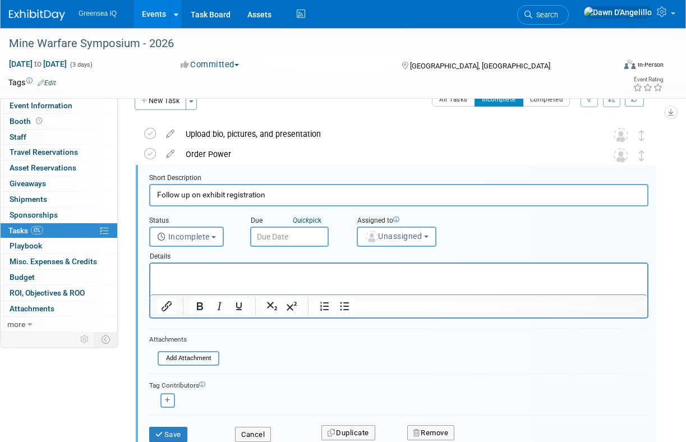
scroll to position [22, 0]
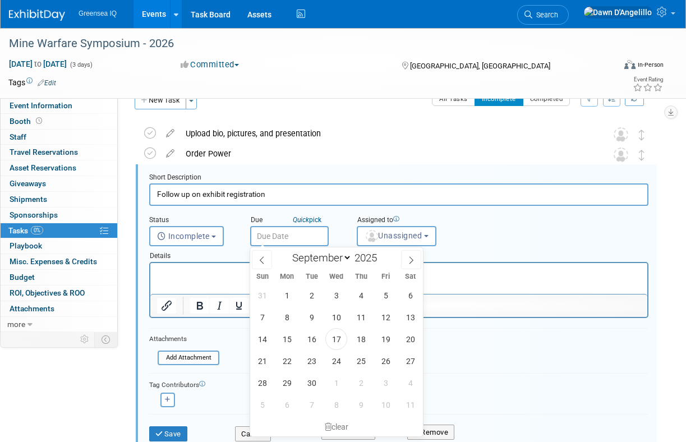
click at [300, 238] on input "text" at bounding box center [289, 236] width 79 height 20
click at [411, 259] on icon at bounding box center [411, 260] width 8 height 8
select select "9"
click at [385, 315] on span "10" at bounding box center [386, 317] width 22 height 22
type input "Oct 10, 2025"
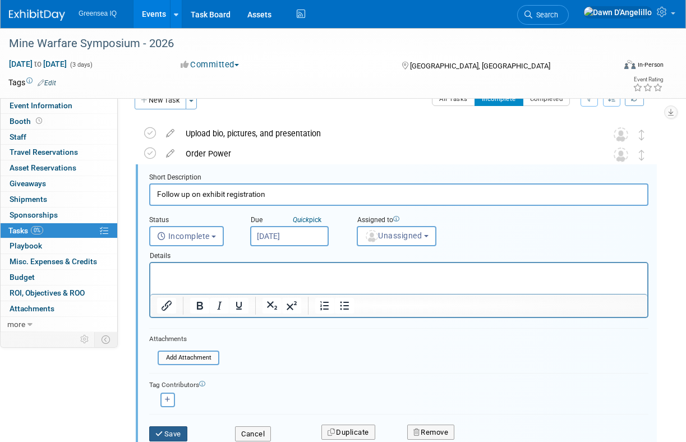
click at [177, 429] on button "Save" at bounding box center [168, 434] width 38 height 16
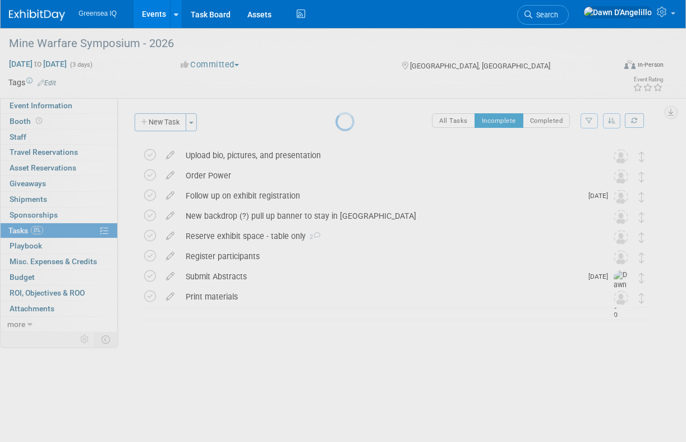
scroll to position [0, 0]
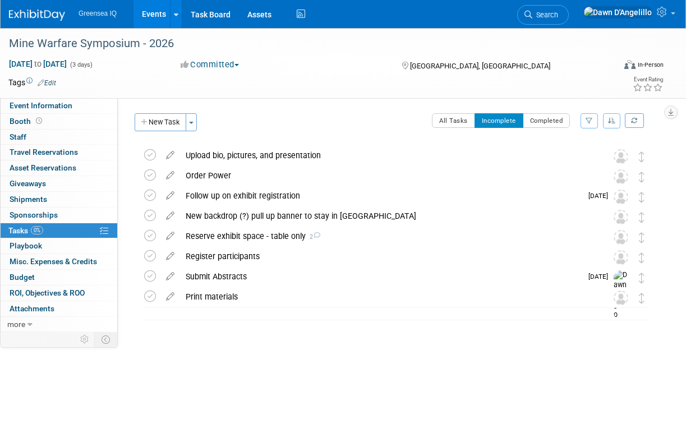
click at [155, 14] on link "Events" at bounding box center [154, 14] width 41 height 28
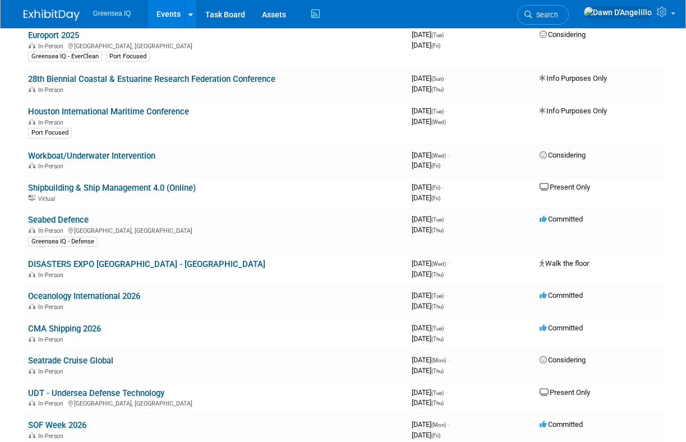
scroll to position [297, 0]
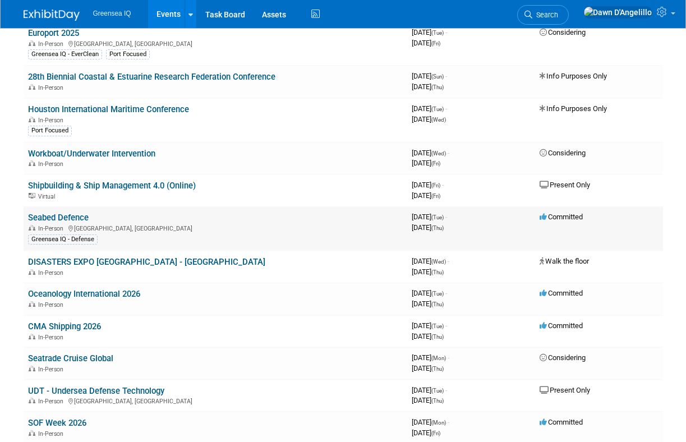
click at [72, 219] on link "Seabed Defence" at bounding box center [58, 218] width 61 height 10
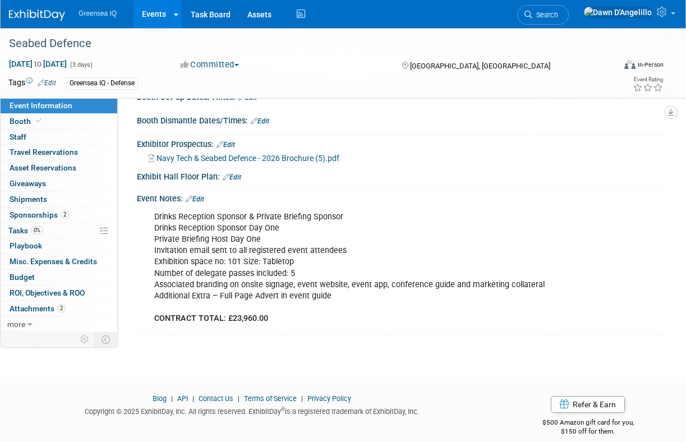
scroll to position [150, 0]
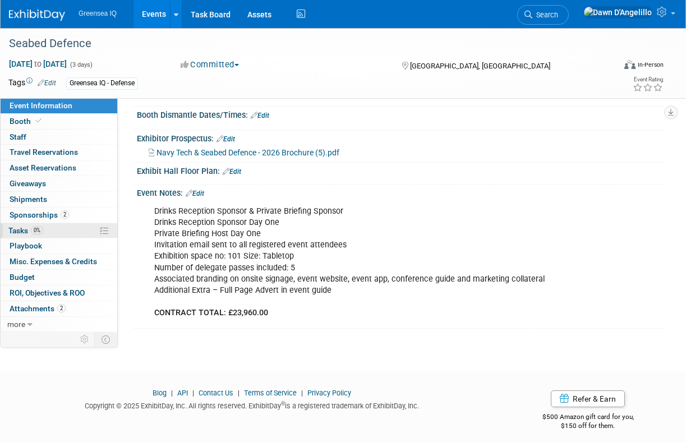
click at [21, 231] on span "Tasks 0%" at bounding box center [25, 230] width 35 height 9
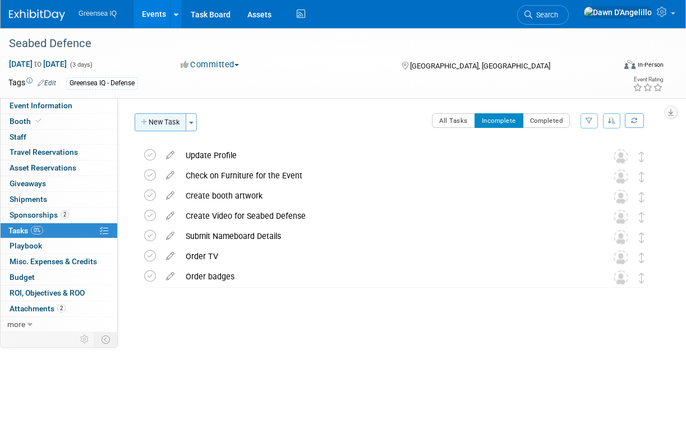
click at [167, 121] on button "New Task" at bounding box center [161, 122] width 52 height 18
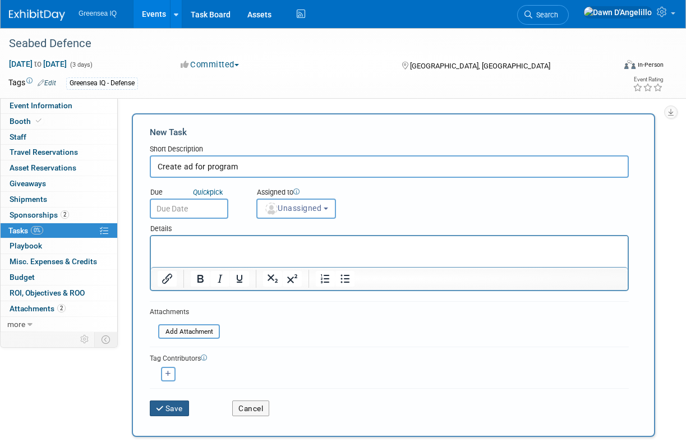
type input "Create ad for program"
click at [179, 408] on button "Save" at bounding box center [169, 409] width 39 height 16
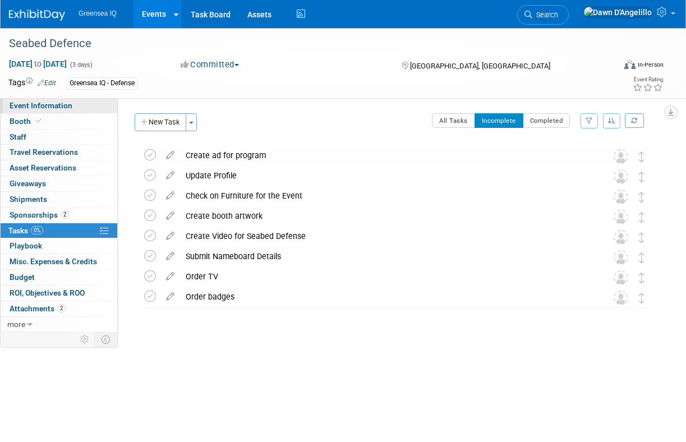
click at [67, 109] on span "Event Information" at bounding box center [41, 105] width 63 height 9
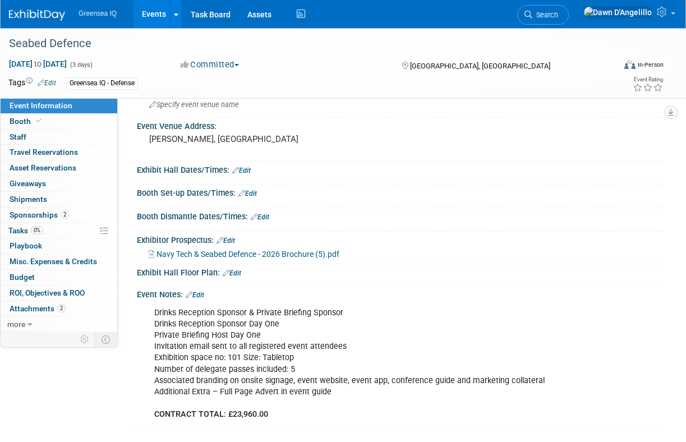
scroll to position [58, 0]
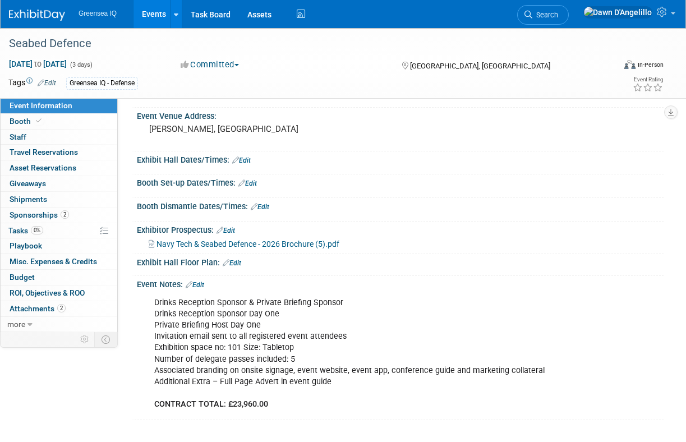
click at [79, 394] on div "Event Information Event Info Booth Booth 0 Staff 0 Staff 0 Travel Reservations …" at bounding box center [343, 195] width 686 height 451
click at [156, 13] on link "Events" at bounding box center [154, 14] width 41 height 28
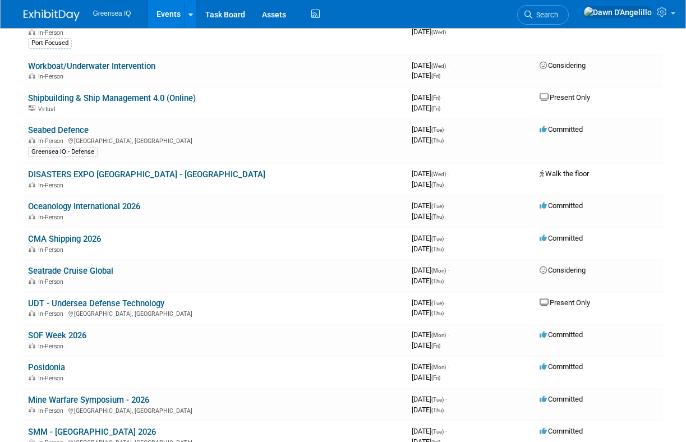
scroll to position [385, 0]
click at [85, 205] on link "Oceanology International 2026" at bounding box center [84, 206] width 112 height 10
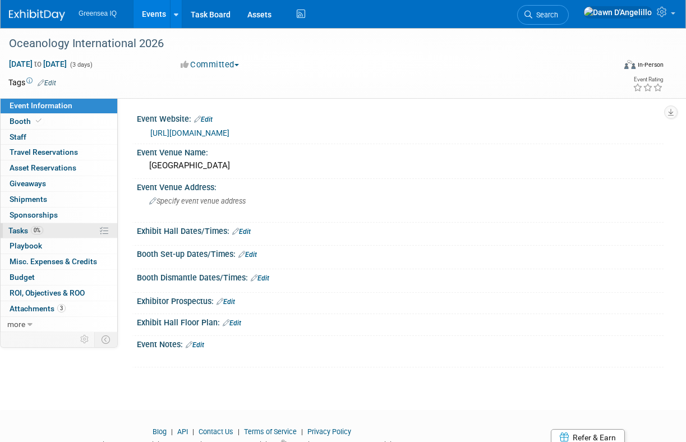
click at [17, 230] on span "Tasks 0%" at bounding box center [25, 230] width 35 height 9
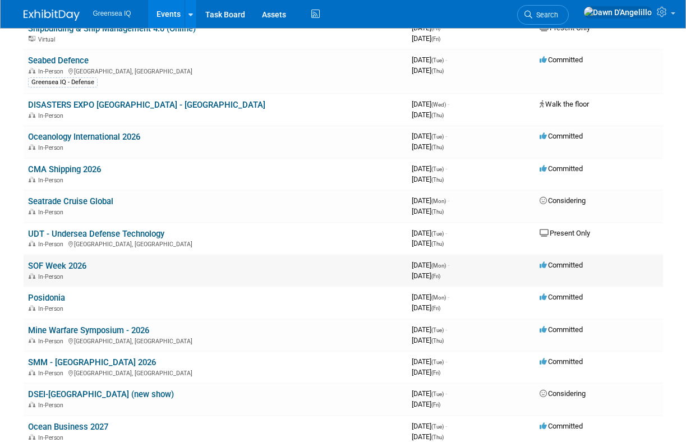
scroll to position [461, 0]
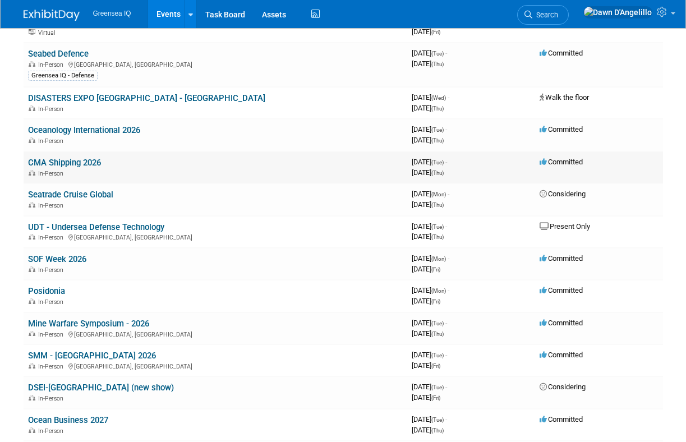
click at [58, 164] on link "CMA Shipping 2026" at bounding box center [64, 163] width 73 height 10
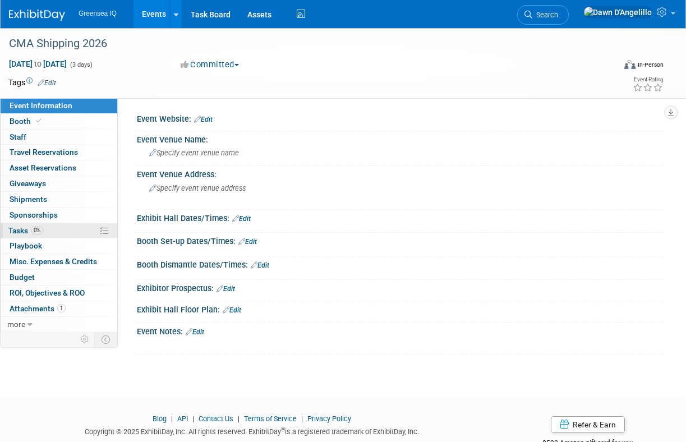
click at [20, 231] on span "Tasks 0%" at bounding box center [25, 230] width 35 height 9
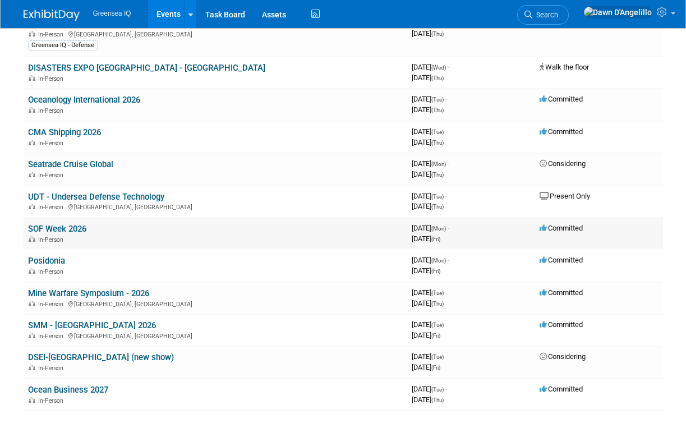
scroll to position [484, 0]
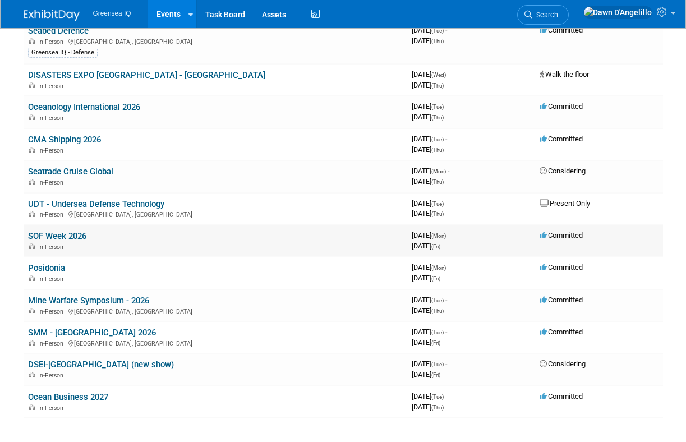
click at [42, 237] on link "SOF Week 2026" at bounding box center [57, 236] width 58 height 10
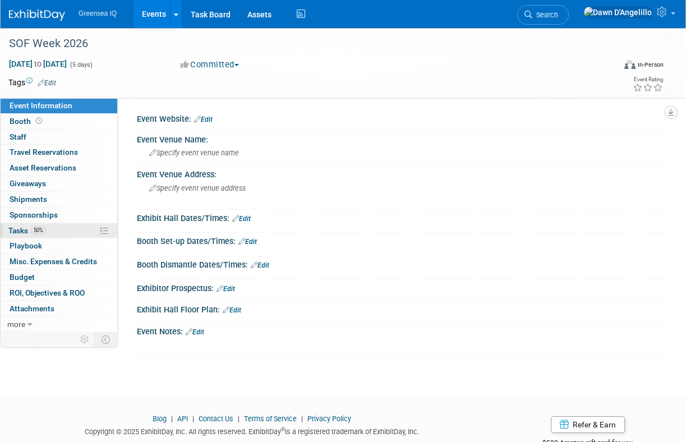
click at [17, 230] on span "Tasks 50%" at bounding box center [27, 230] width 38 height 9
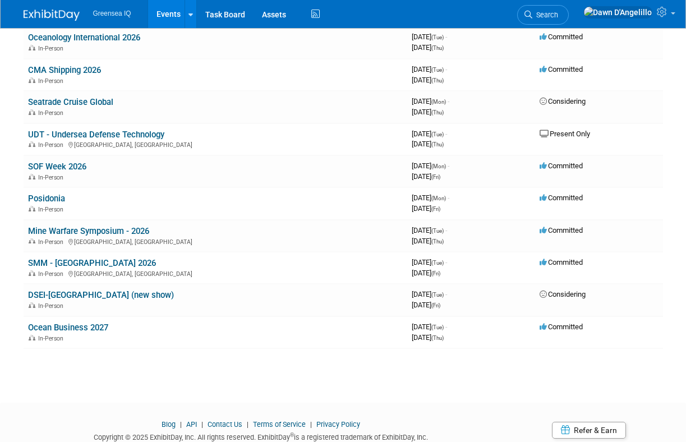
scroll to position [554, 0]
click at [51, 199] on link "Posidonia" at bounding box center [46, 198] width 37 height 10
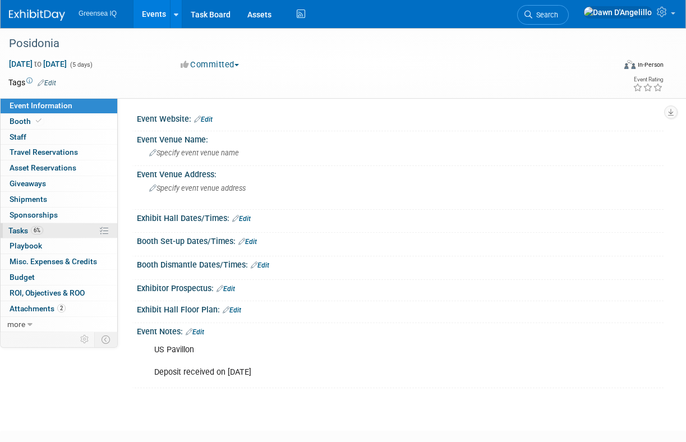
click at [21, 231] on span "Tasks 6%" at bounding box center [25, 230] width 35 height 9
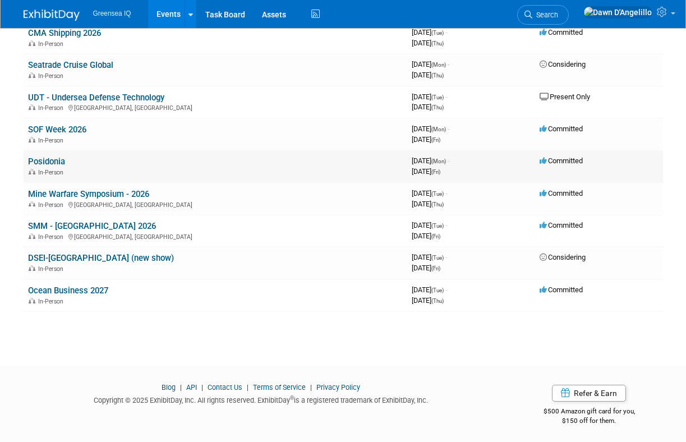
scroll to position [593, 0]
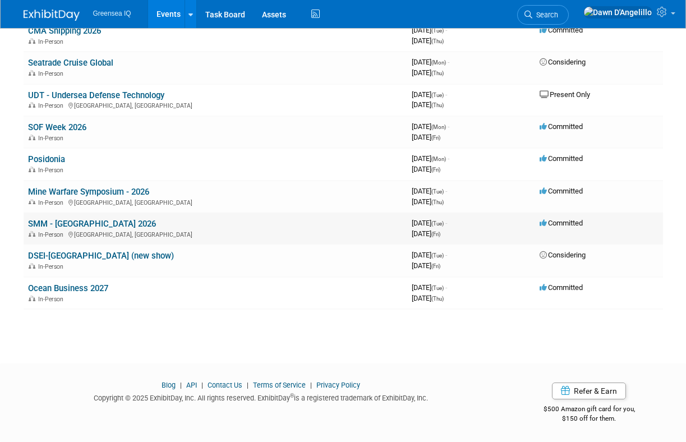
click at [48, 224] on link "SMM - [GEOGRAPHIC_DATA] 2026" at bounding box center [92, 224] width 128 height 10
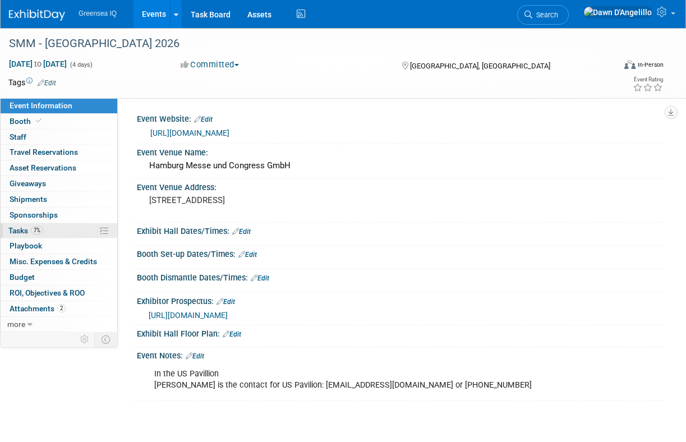
click at [14, 232] on span "Tasks 7%" at bounding box center [25, 230] width 35 height 9
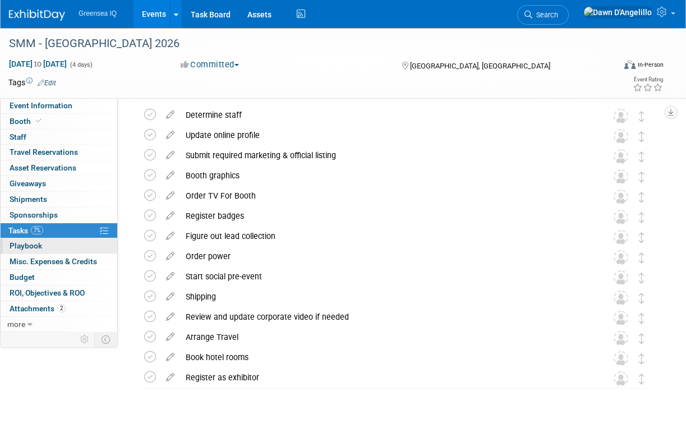
scroll to position [55, 0]
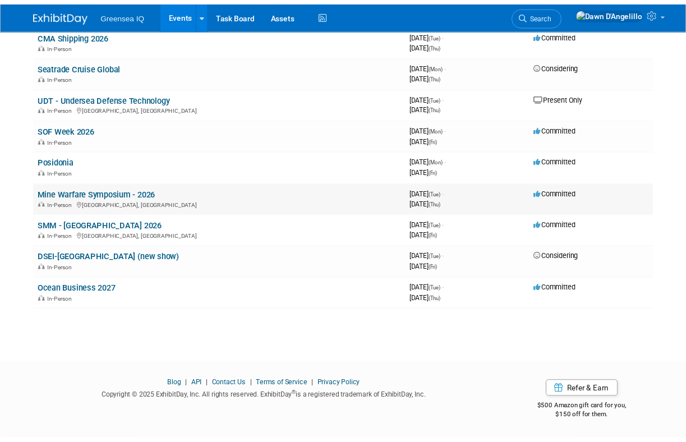
scroll to position [593, 0]
